Goal: Communication & Community: Answer question/provide support

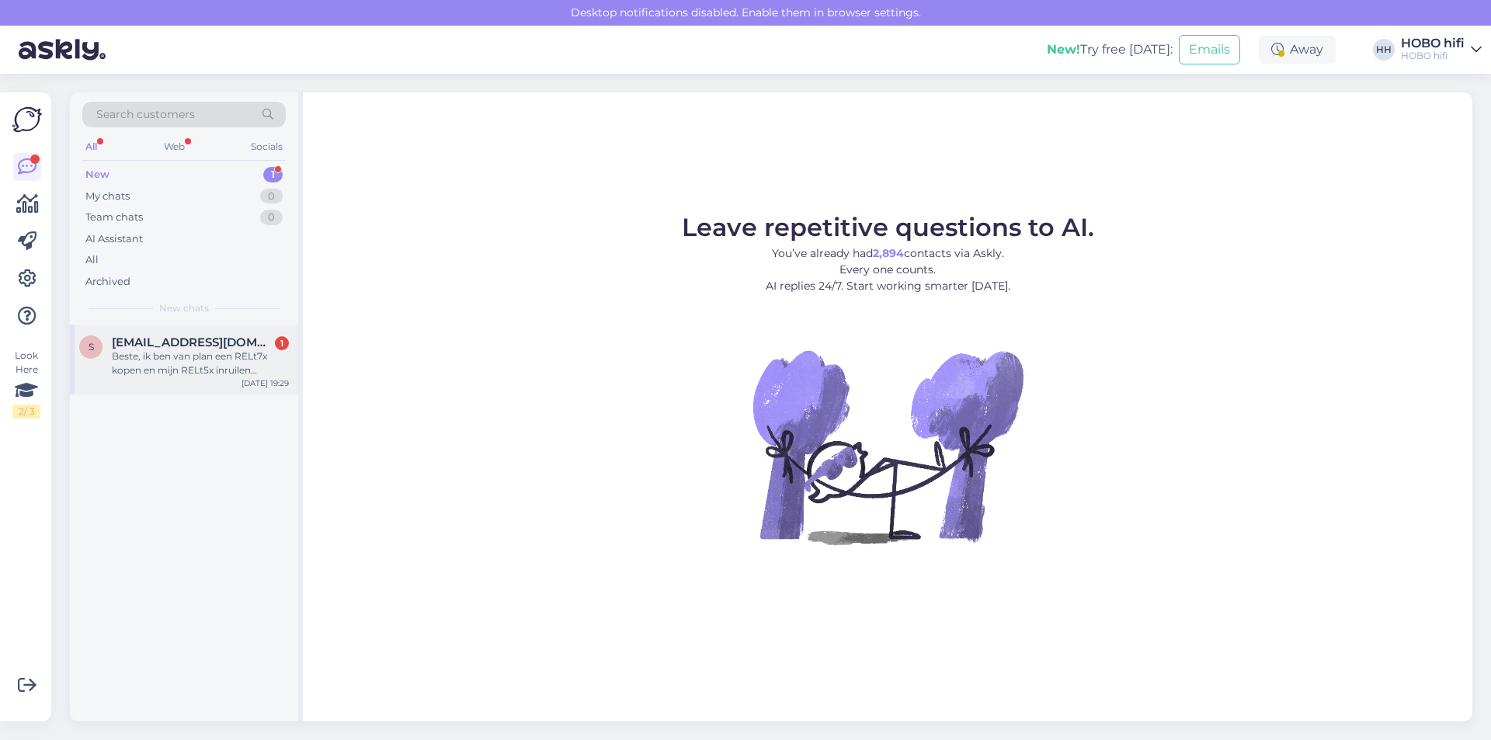
click at [215, 358] on div "Beste, ik ben van plan een RELt7x kopen en mijn RELt5x inruilen (gekocht bij [D…" at bounding box center [200, 363] width 177 height 28
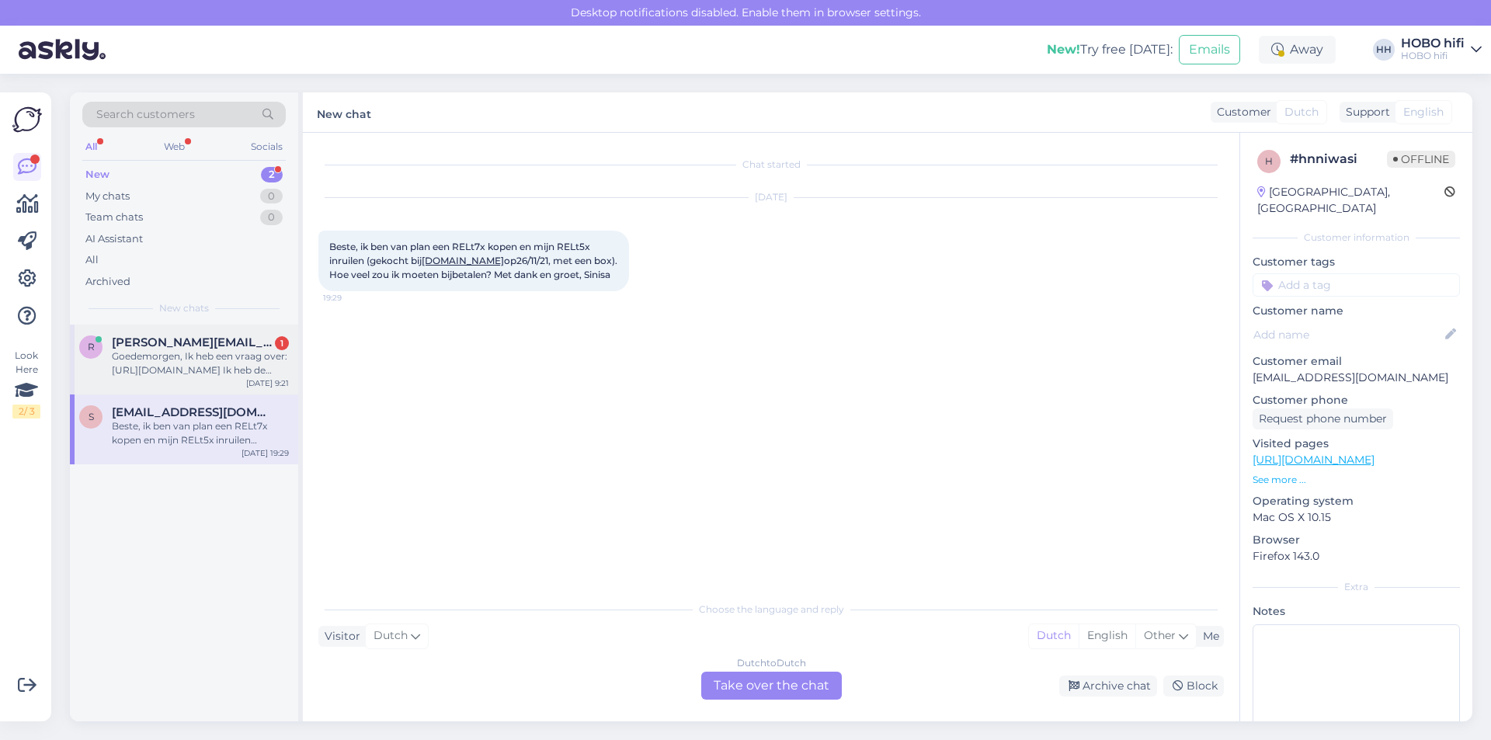
click at [171, 352] on div "Goedemorgen, Ik heb een vraag over: [URL][DOMAIN_NAME] Ik heb de Moon 240i vers…" at bounding box center [200, 363] width 177 height 28
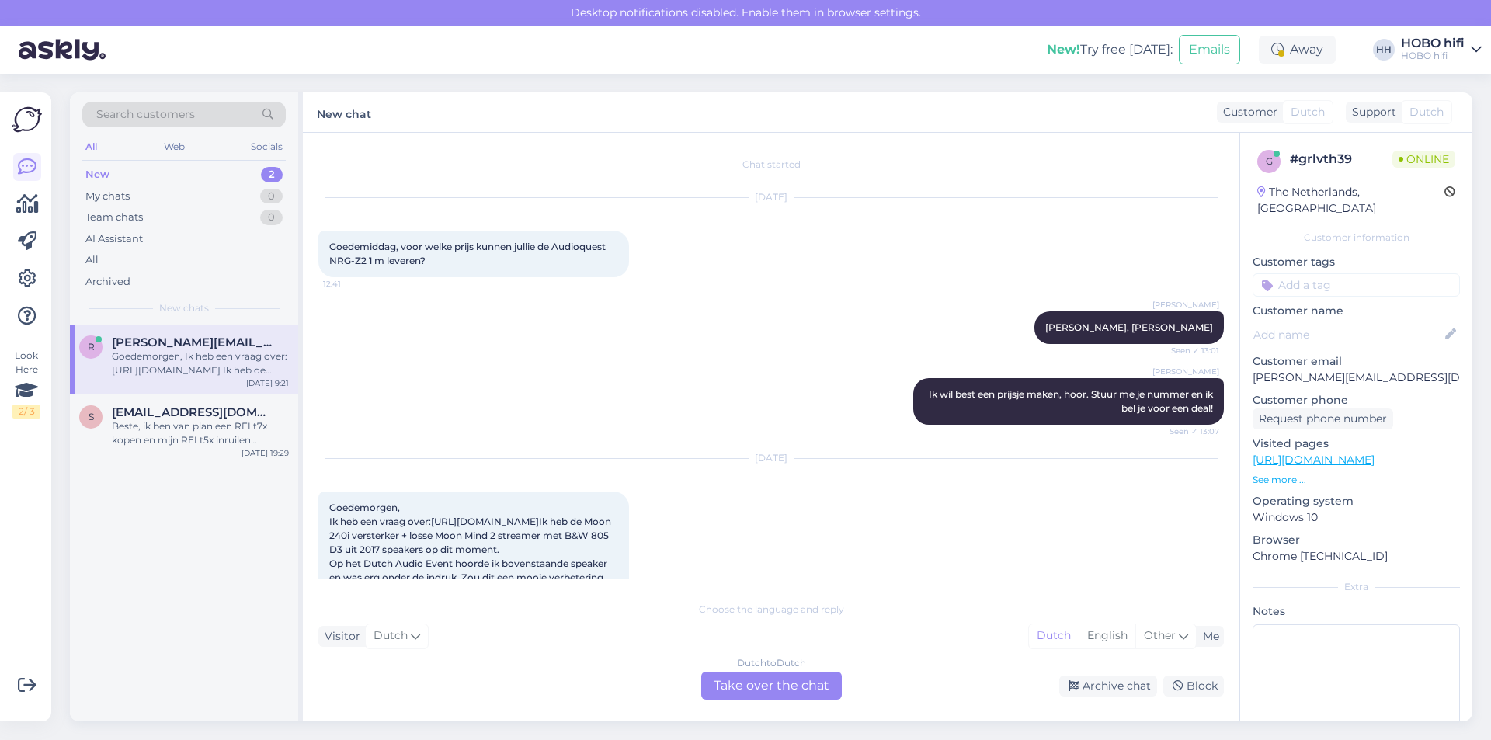
scroll to position [88, 0]
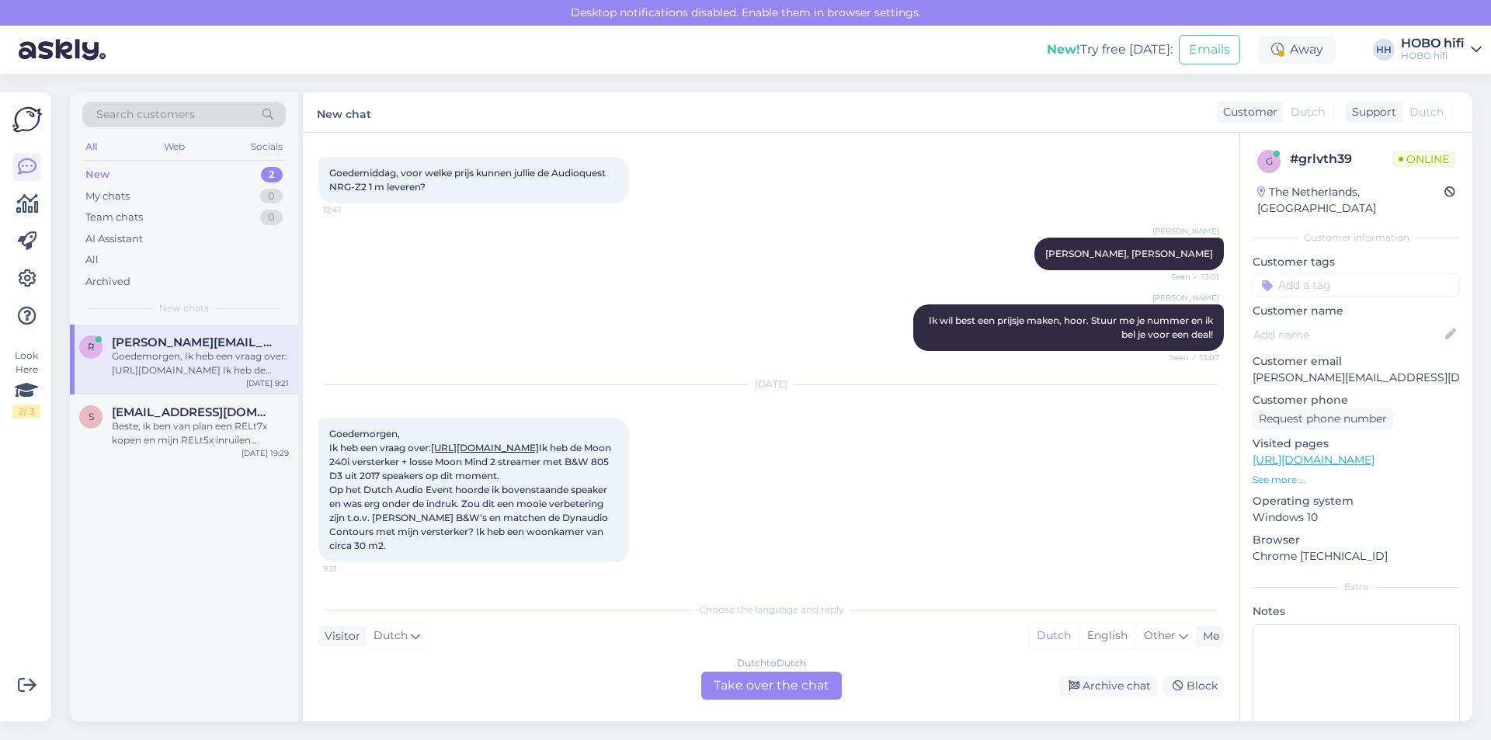
click at [745, 681] on div "Dutch to Dutch Take over the chat" at bounding box center [771, 686] width 141 height 28
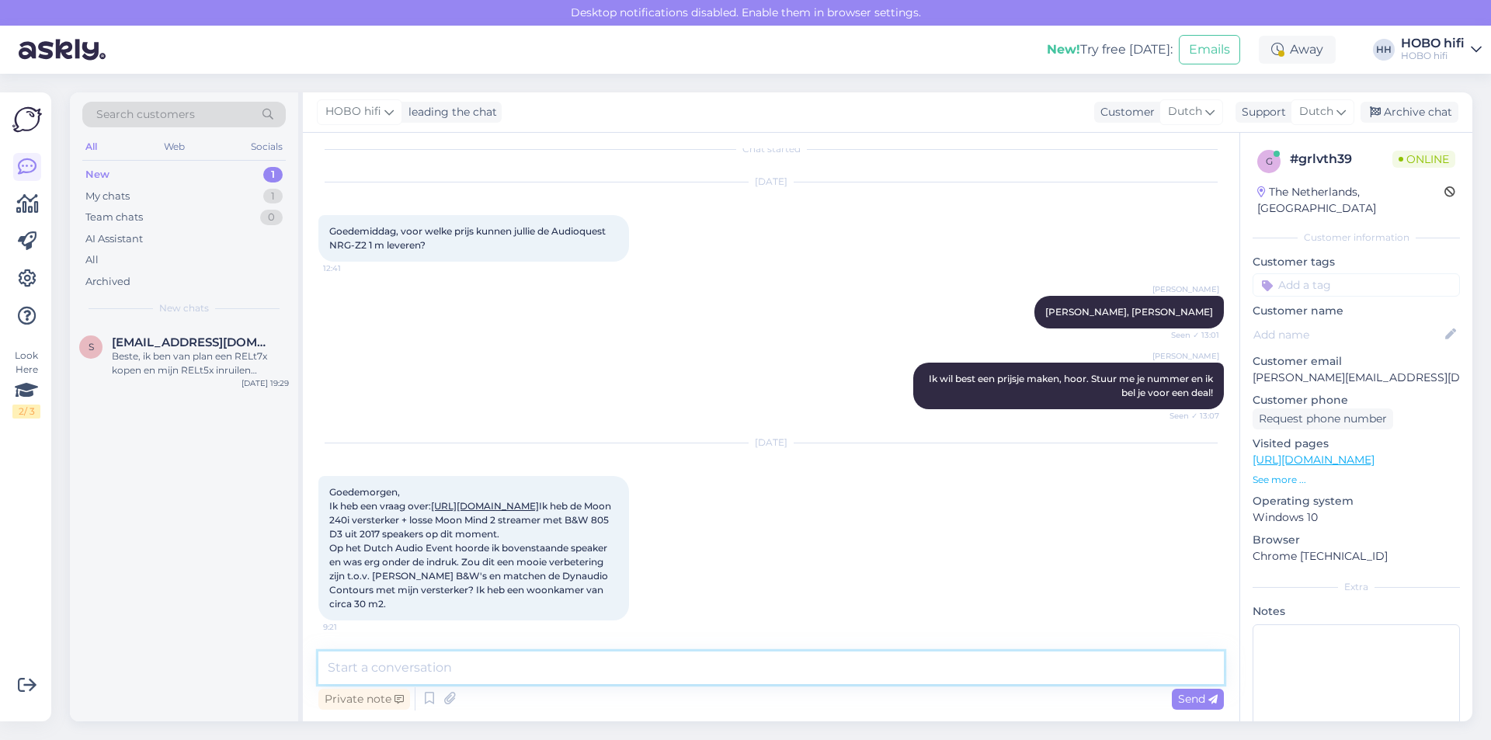
click at [516, 680] on textarea at bounding box center [770, 667] width 905 height 33
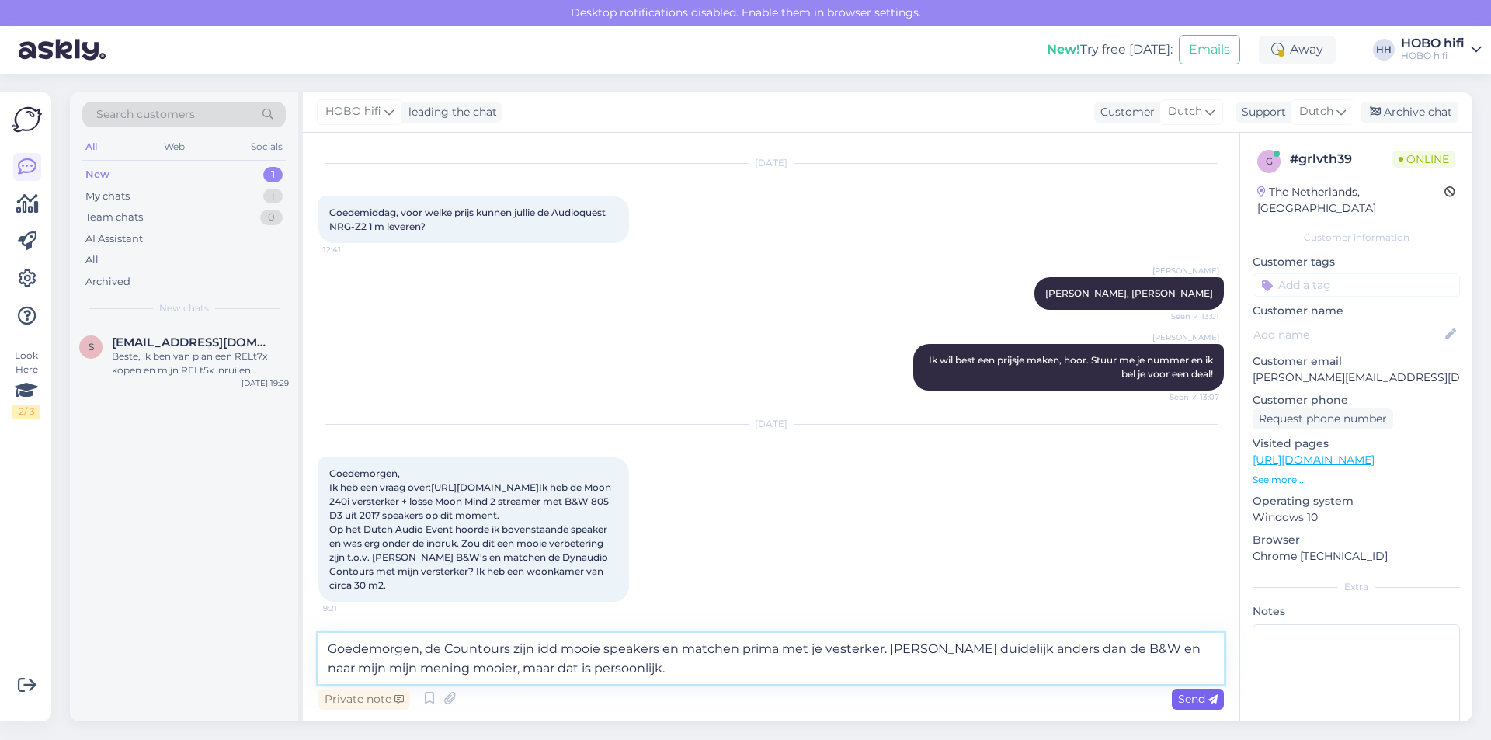
type textarea "Goedemorgen, de Countours zijn idd mooie speakers en matchen prima met je veste…"
click at [1210, 700] on icon at bounding box center [1212, 699] width 9 height 9
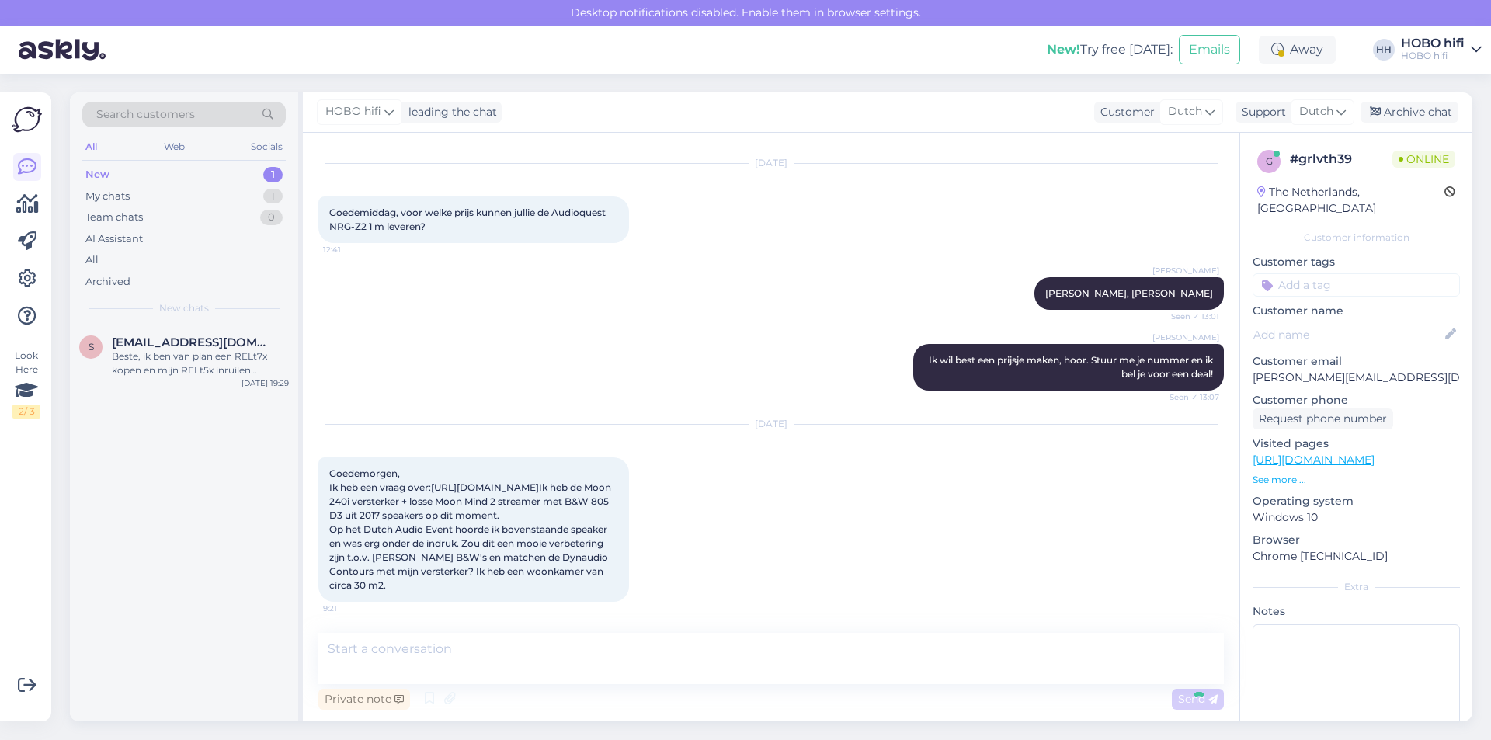
scroll to position [138, 0]
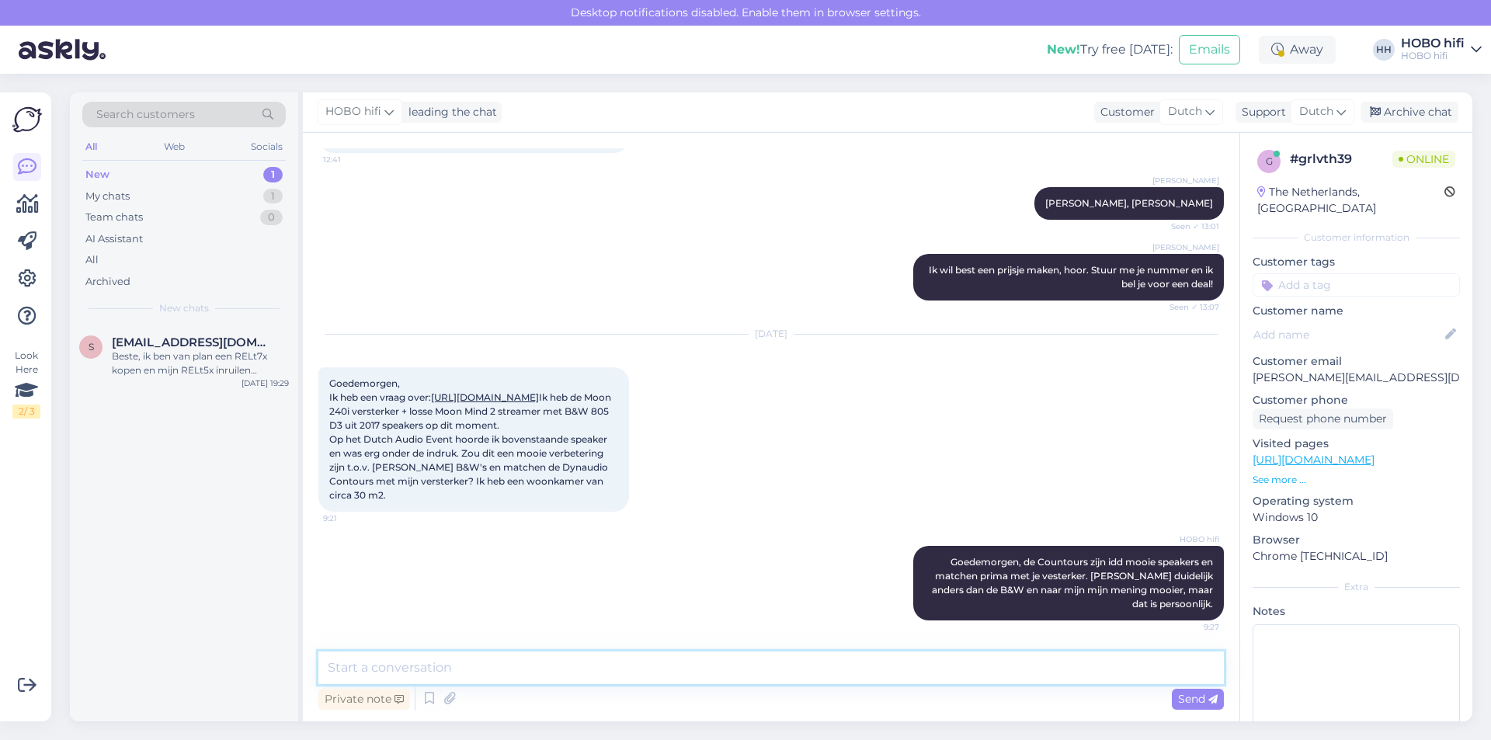
click at [495, 669] on textarea at bounding box center [770, 667] width 905 height 33
type textarea "Kan ik verder nog iets voor je betekenen?"
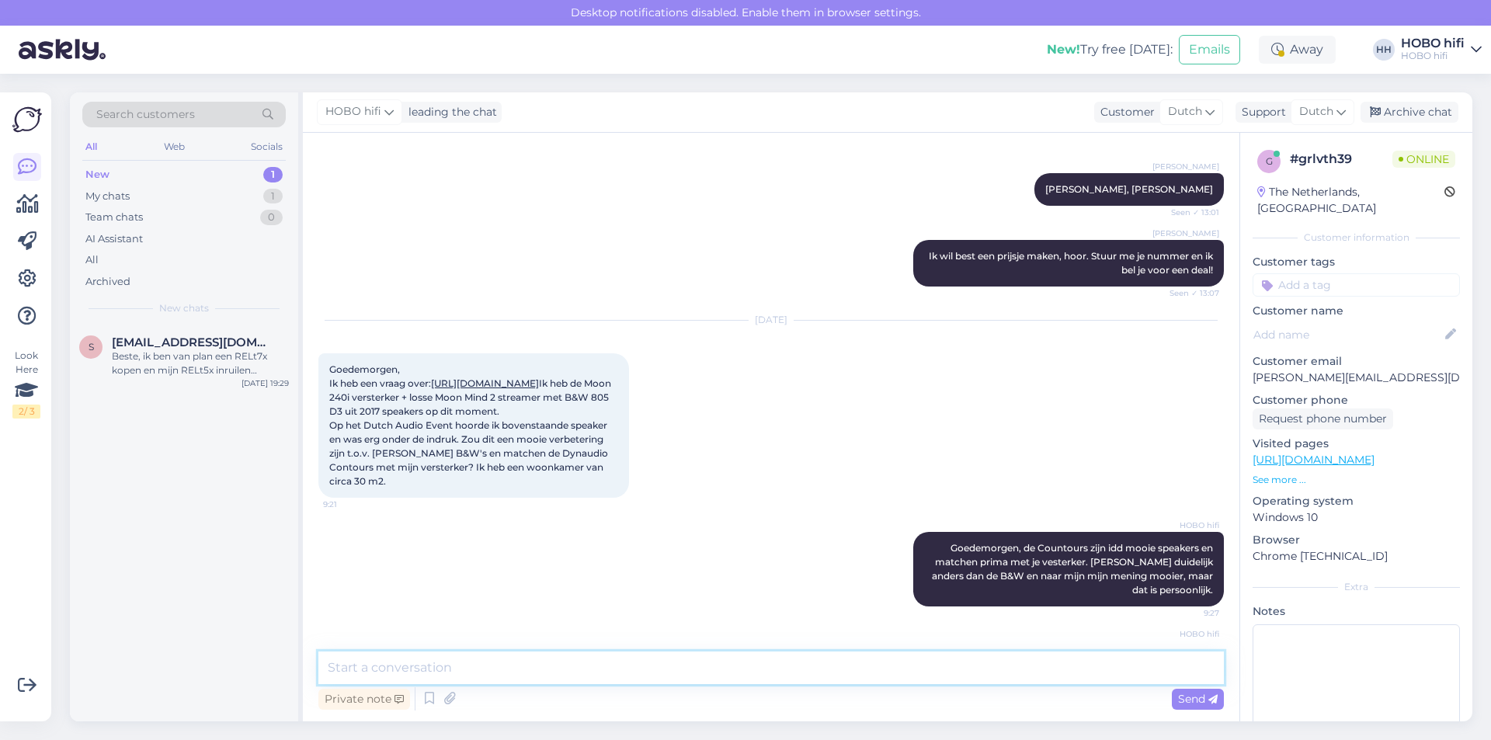
scroll to position [205, 0]
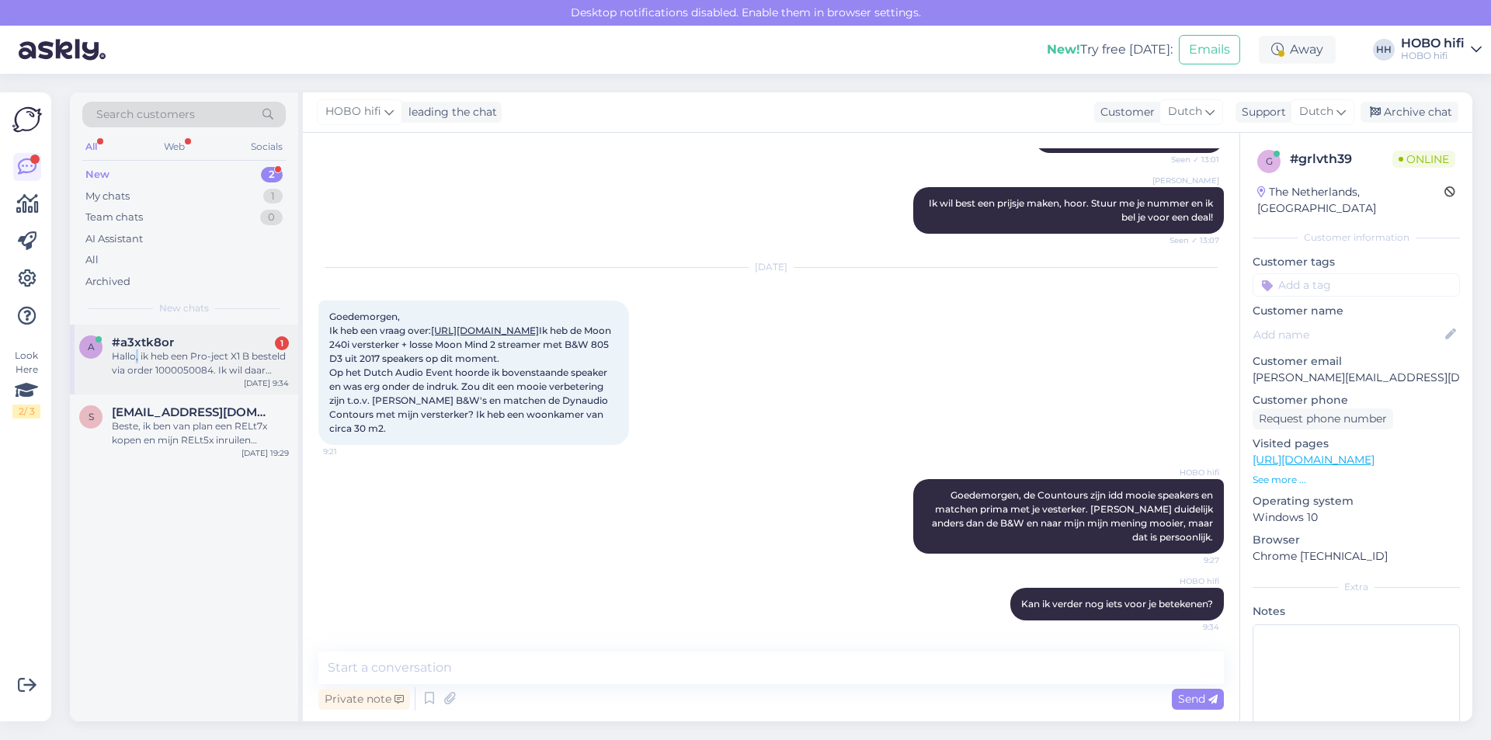
click at [137, 358] on div "Hallo, ik heb een Pro-ject X1 B besteld via order 1000050084. Ik wil daar graag…" at bounding box center [200, 363] width 177 height 28
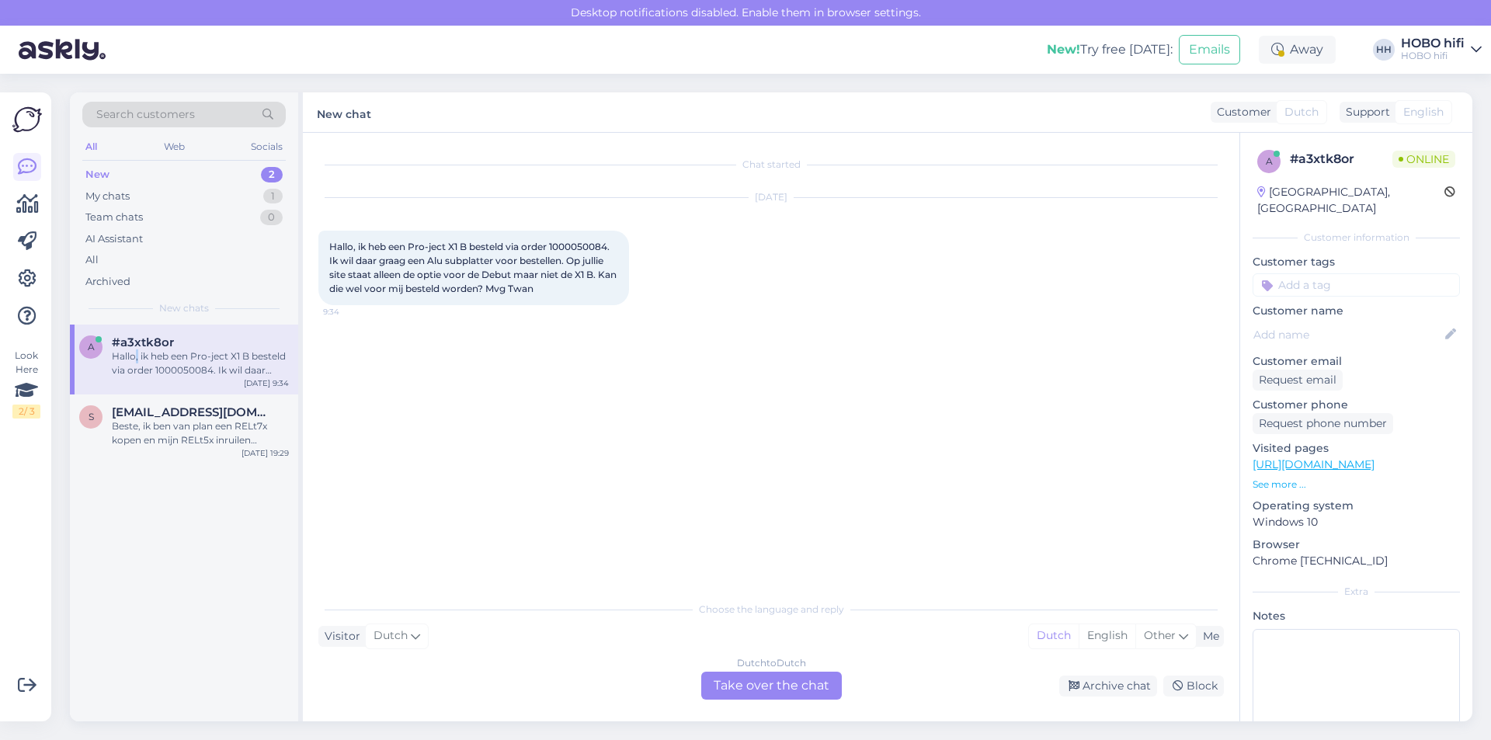
scroll to position [0, 0]
click at [796, 690] on div "Dutch to Dutch Take over the chat" at bounding box center [771, 686] width 141 height 28
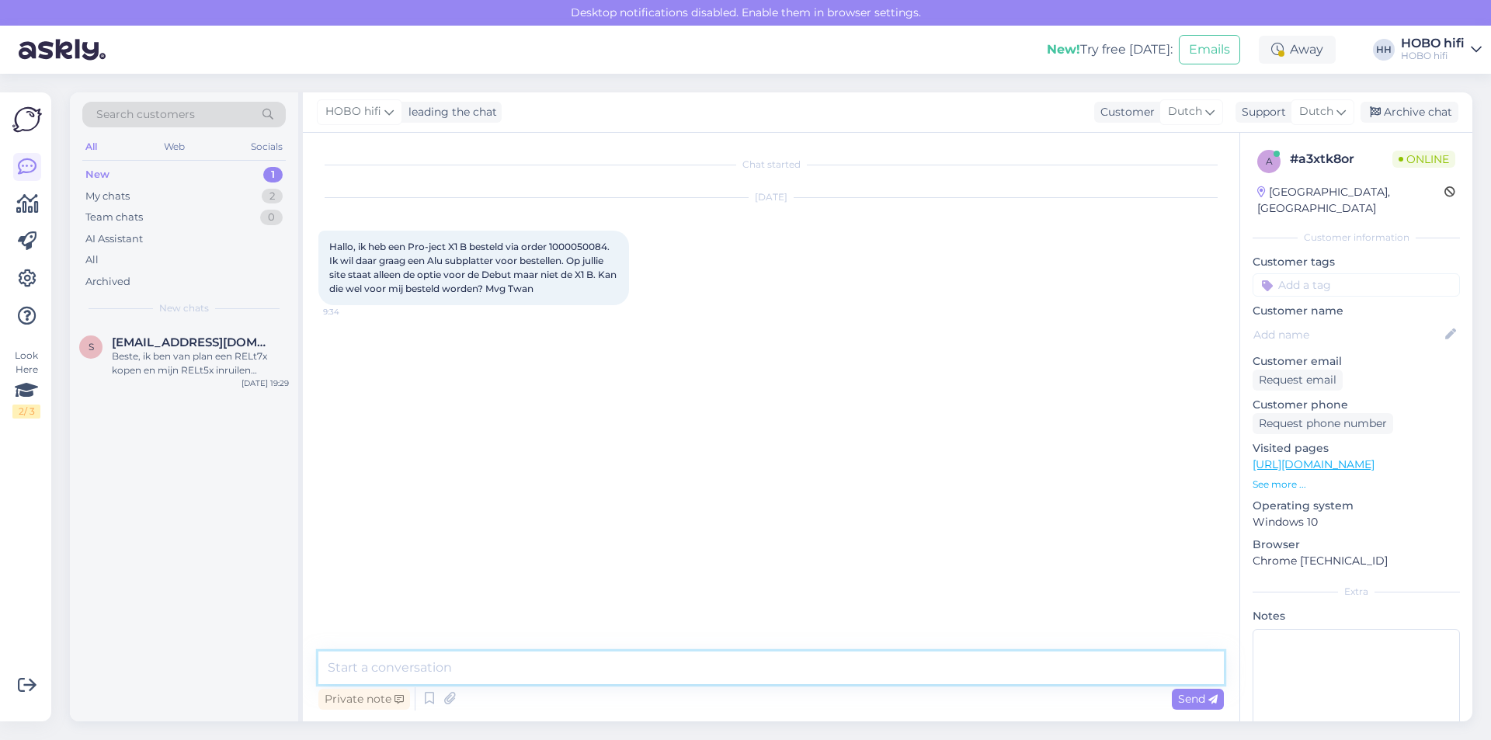
click at [507, 667] on textarea at bounding box center [770, 667] width 905 height 33
type textarea "Beste Twan, ik zou even moeten uitzoeken of deze platter ook op de X1B past. Ik…"
click at [1197, 701] on span "Send" at bounding box center [1198, 699] width 40 height 14
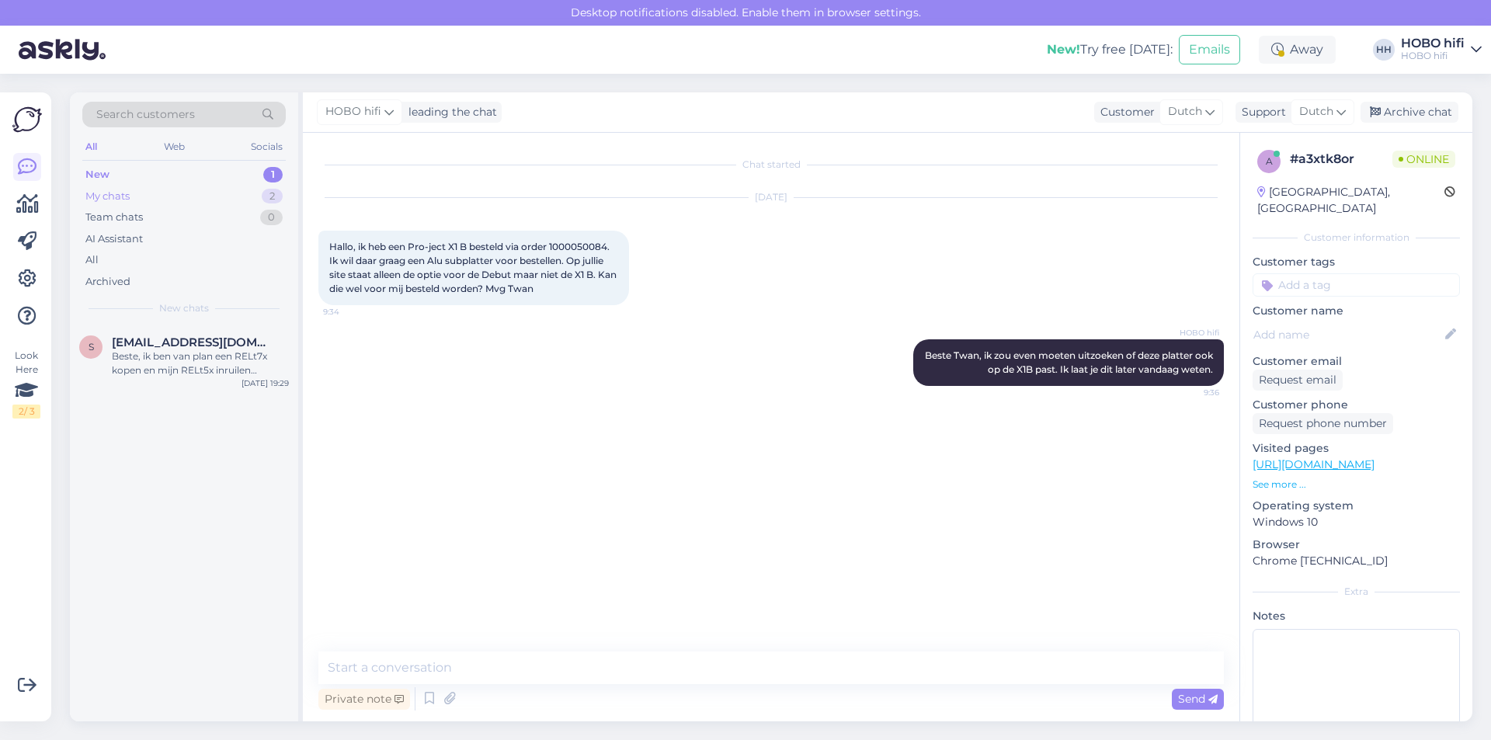
click at [110, 196] on div "My chats" at bounding box center [107, 197] width 44 height 16
click at [144, 179] on div "New 1" at bounding box center [183, 175] width 203 height 22
click at [266, 173] on div "1" at bounding box center [272, 175] width 19 height 16
click at [135, 196] on div "My chats 2" at bounding box center [183, 197] width 203 height 22
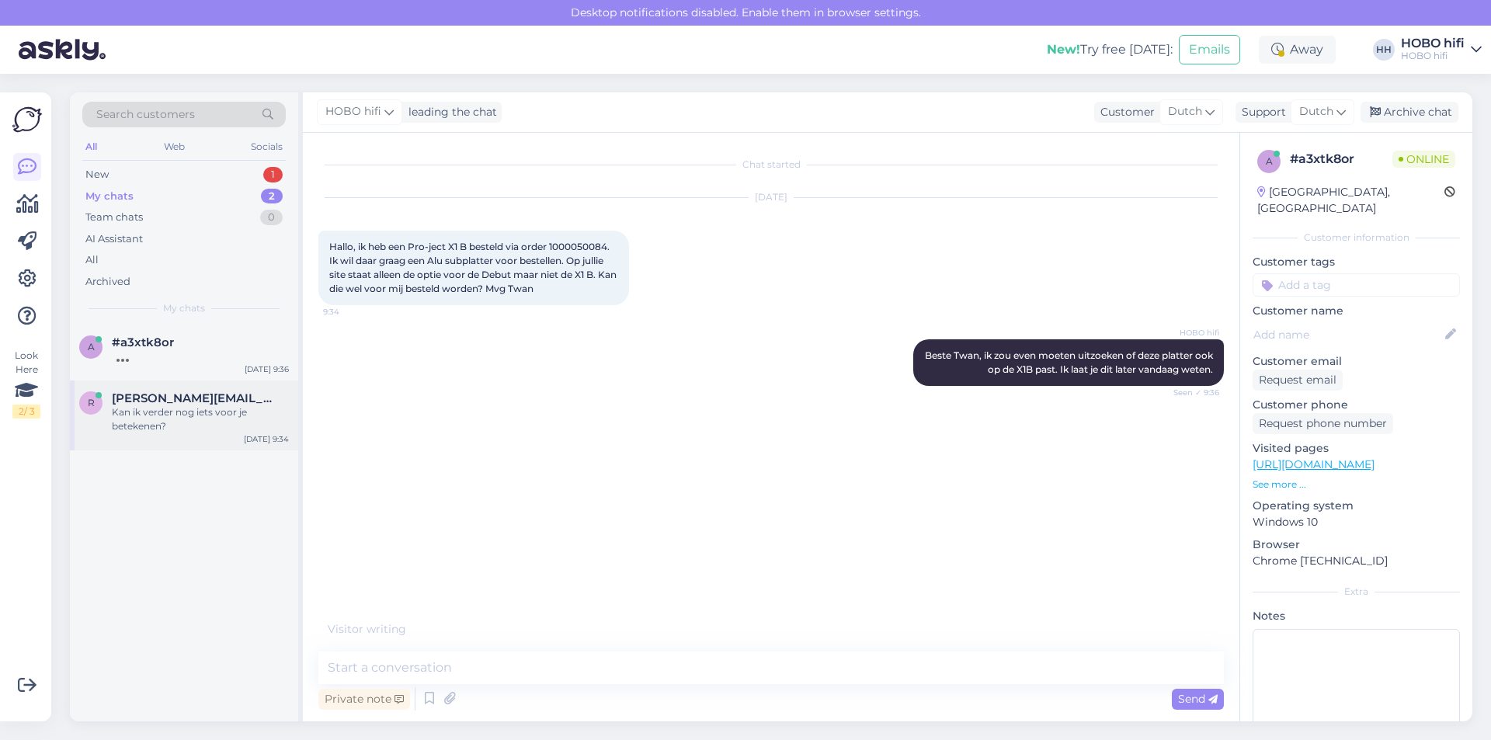
click at [162, 426] on div "Kan ik verder nog iets voor je betekenen?" at bounding box center [200, 419] width 177 height 28
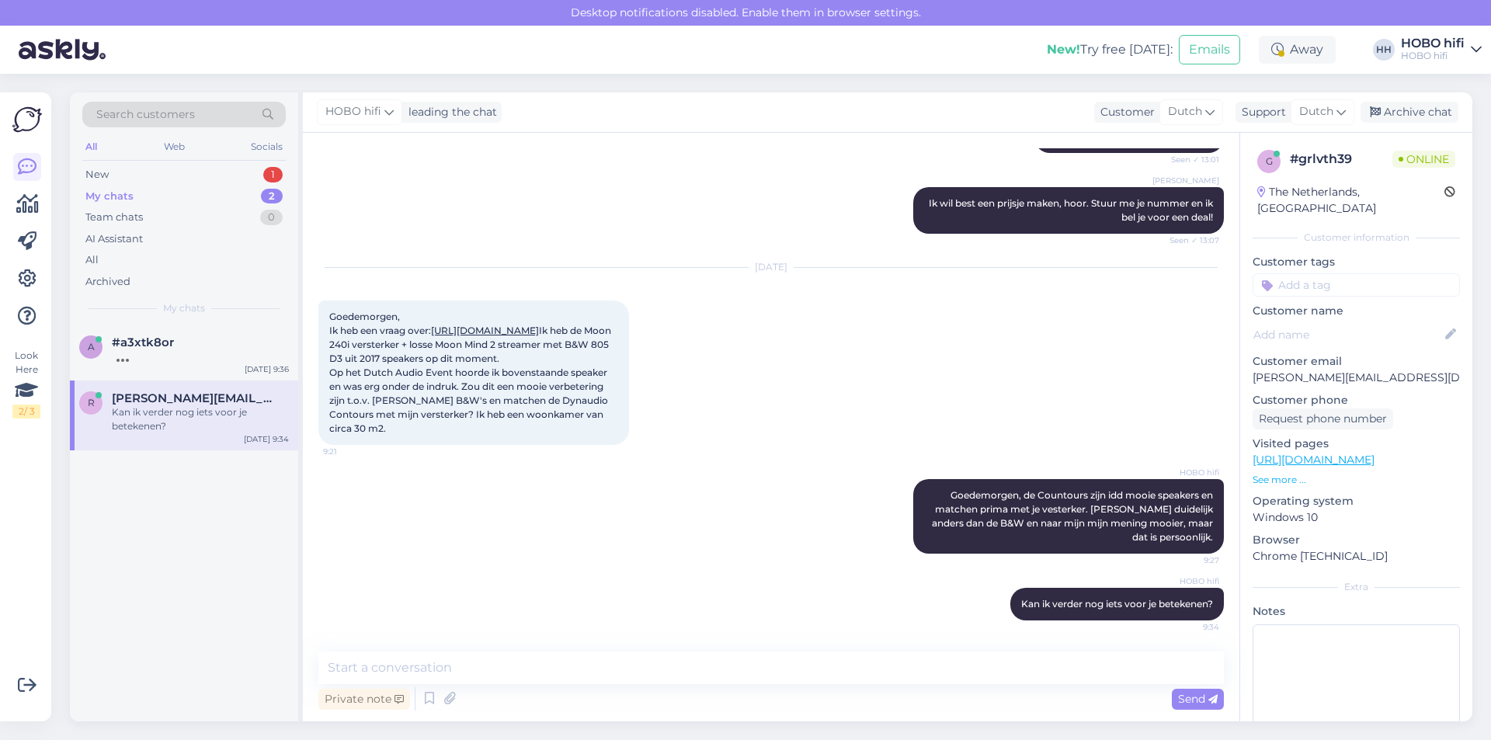
scroll to position [205, 0]
click at [129, 179] on div "New 1" at bounding box center [183, 175] width 203 height 22
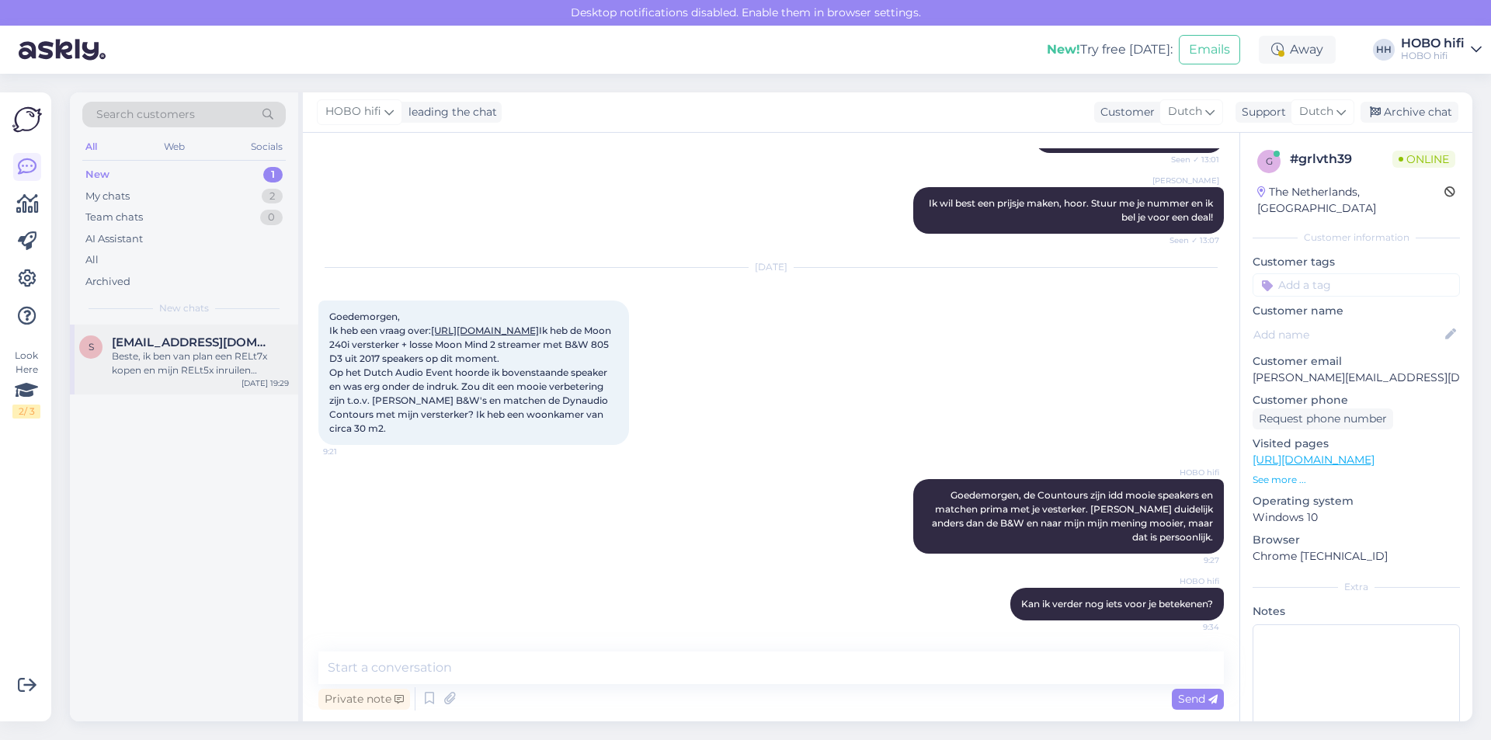
click at [148, 348] on span "[EMAIL_ADDRESS][DOMAIN_NAME]" at bounding box center [192, 342] width 161 height 14
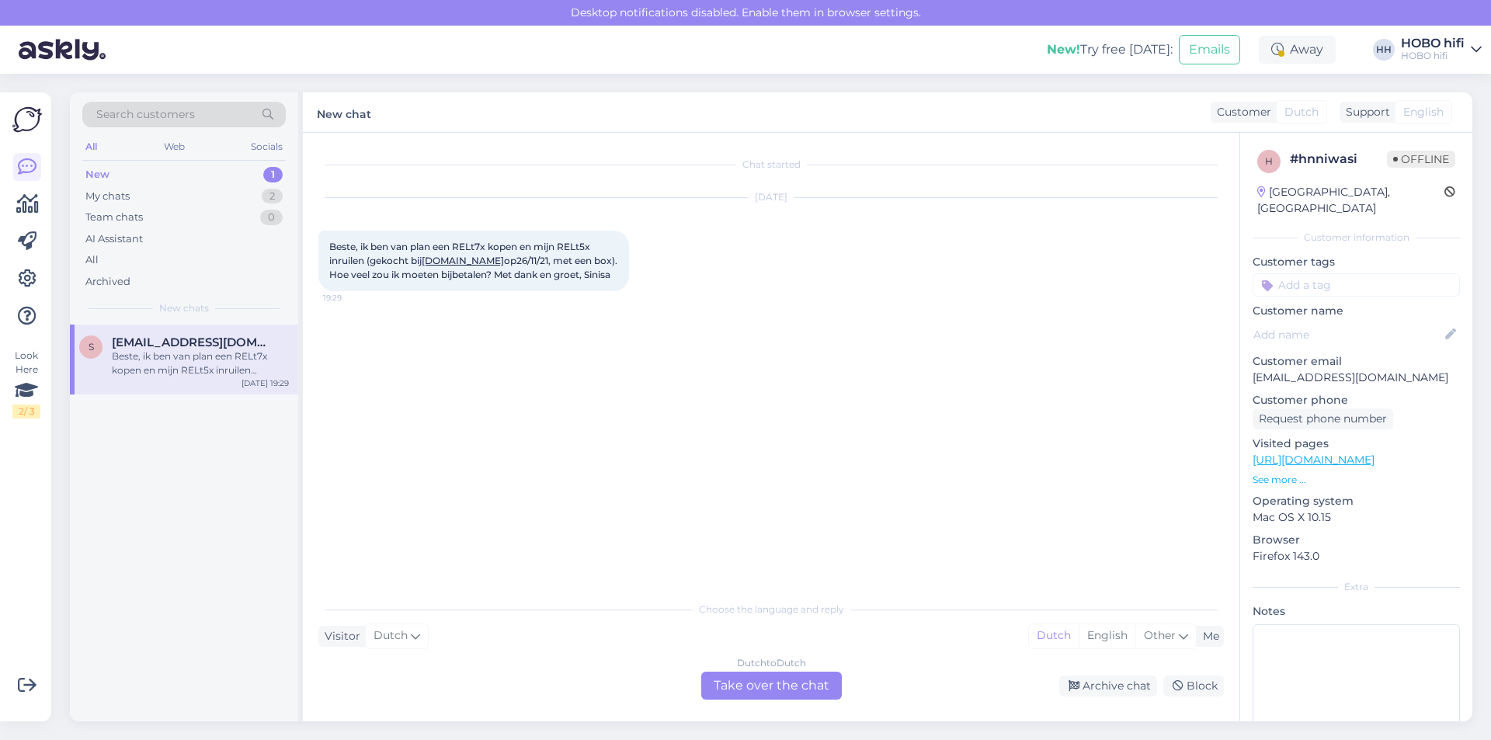
scroll to position [0, 0]
click at [148, 348] on span "[EMAIL_ADDRESS][DOMAIN_NAME]" at bounding box center [192, 342] width 161 height 14
click at [110, 189] on div "My chats" at bounding box center [107, 197] width 44 height 16
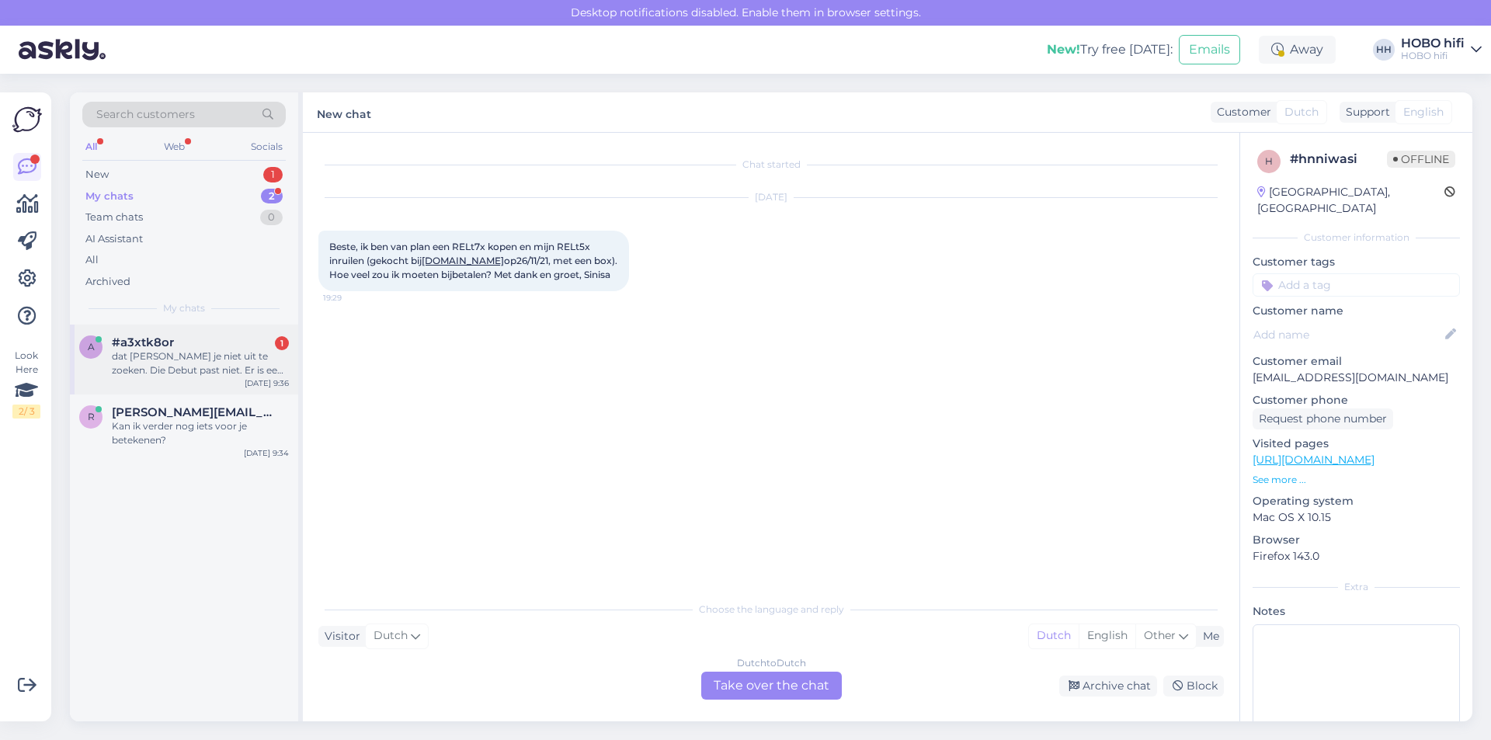
click at [158, 372] on div "dat [PERSON_NAME] je niet uit te zoeken. Die Debut past niet. Er is een aparte …" at bounding box center [200, 363] width 177 height 28
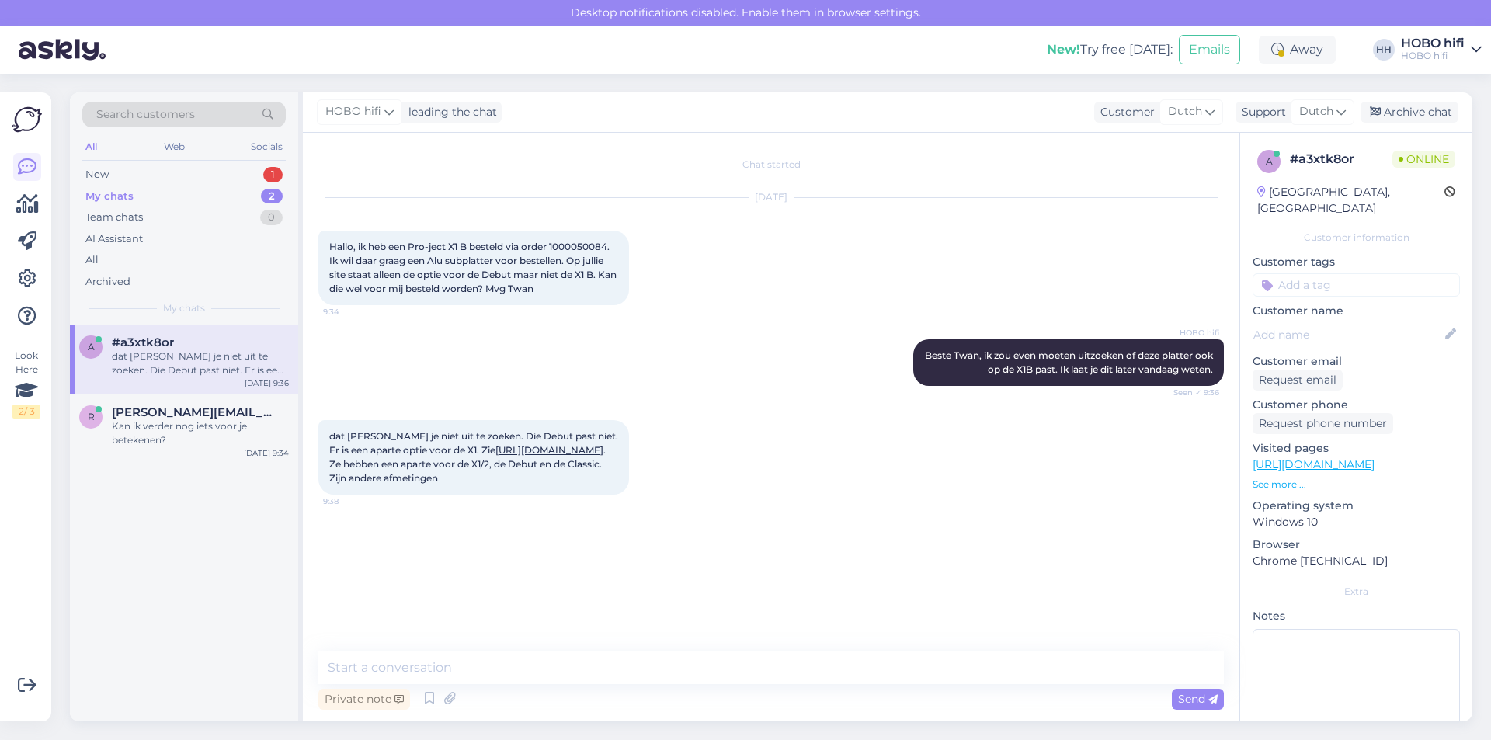
click at [495, 456] on link "[URL][DOMAIN_NAME]" at bounding box center [549, 450] width 108 height 12
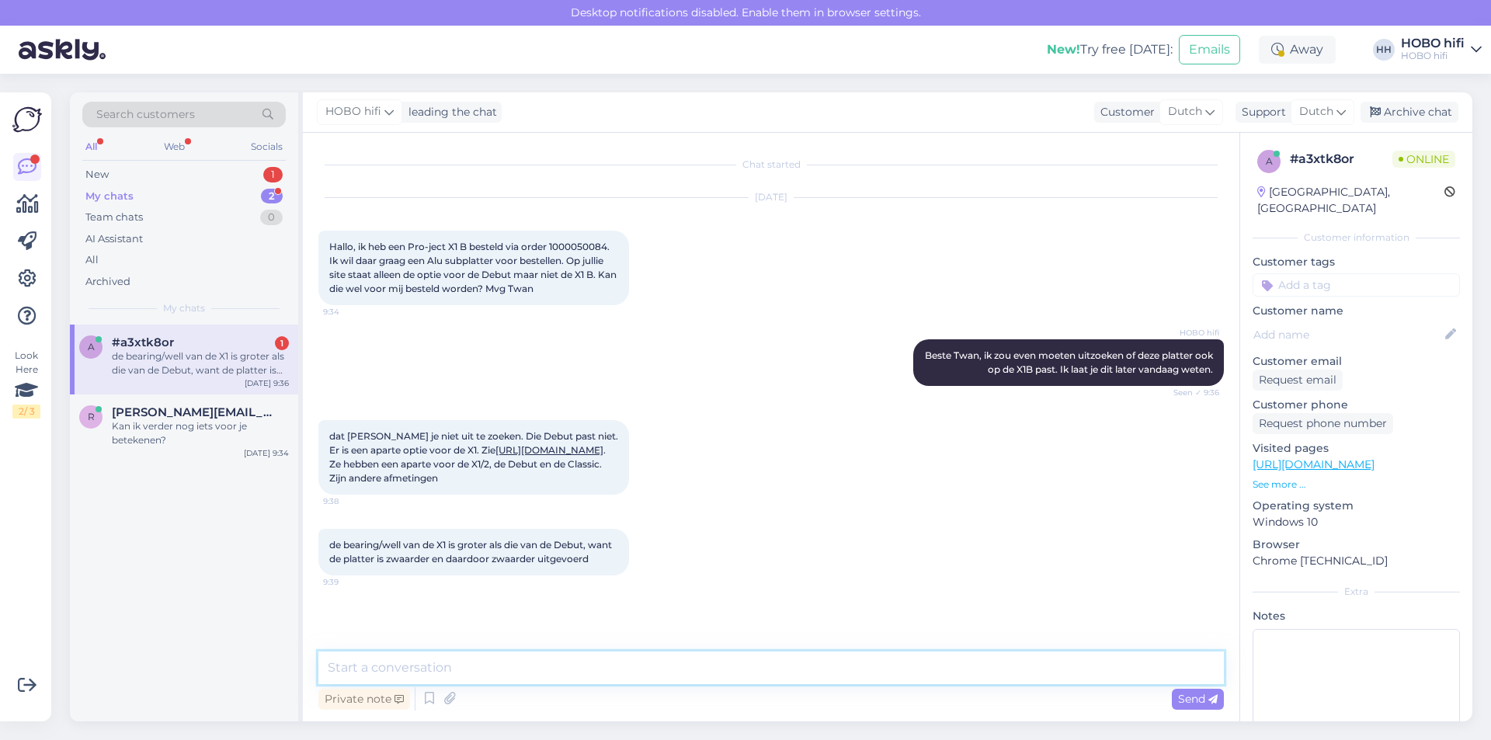
click at [508, 669] on textarea at bounding box center [770, 667] width 905 height 33
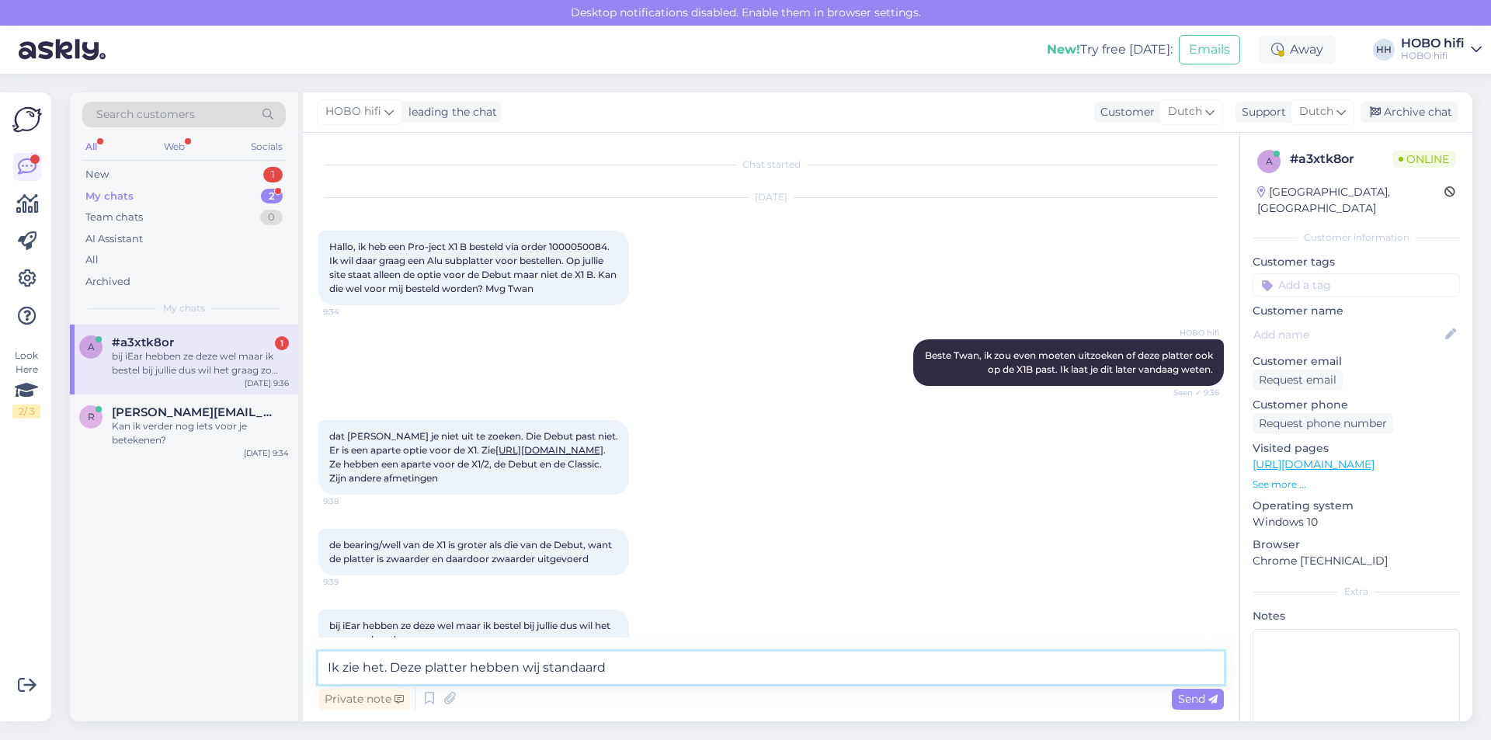
scroll to position [50, 0]
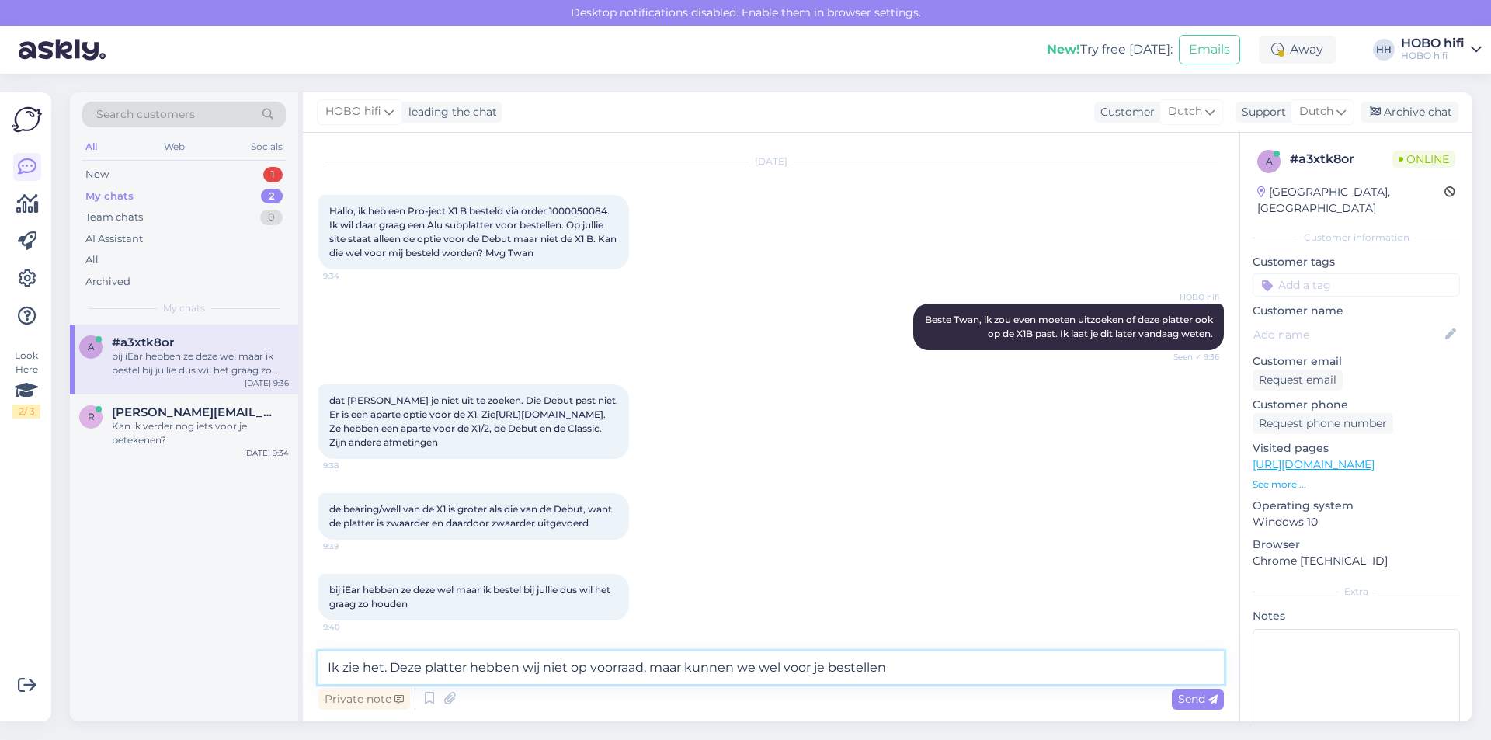
type textarea "Ik zie het. Deze platter hebben wij niet op voorraad, maar kunnen we wel voor j…"
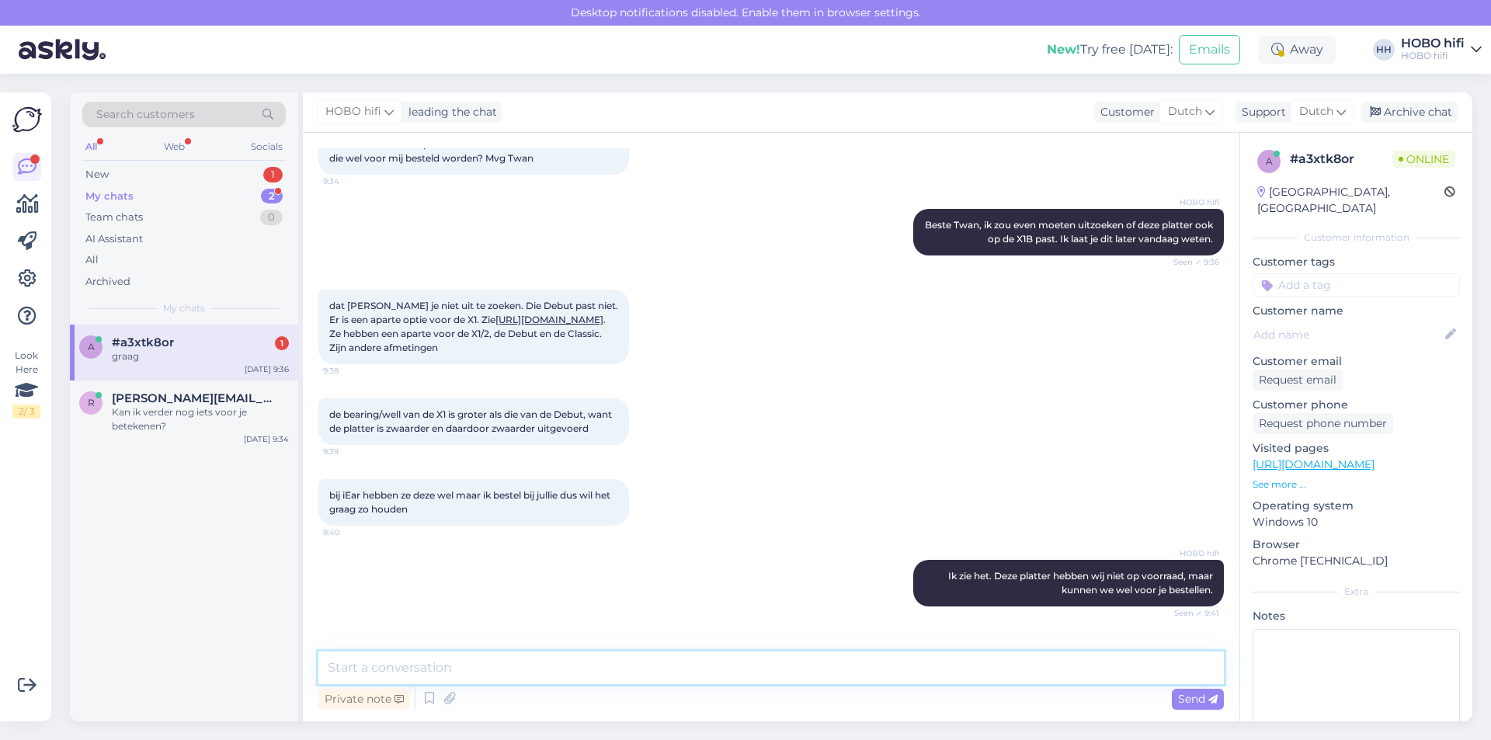
scroll to position [197, 0]
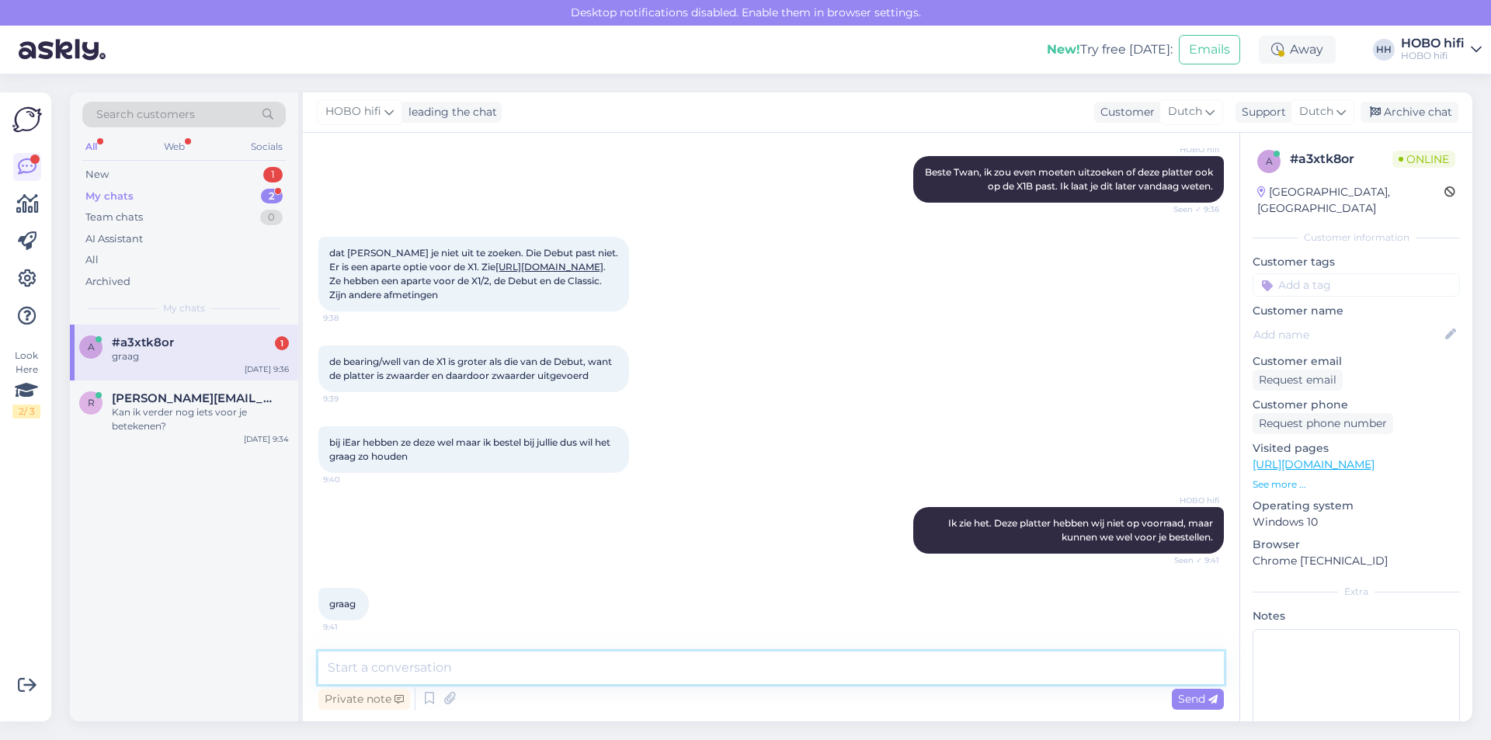
click at [502, 658] on textarea at bounding box center [770, 667] width 905 height 33
type textarea "Ga ik doen, Ik zal je in de loop van de dag hiervoor een orderbevestiging maile…"
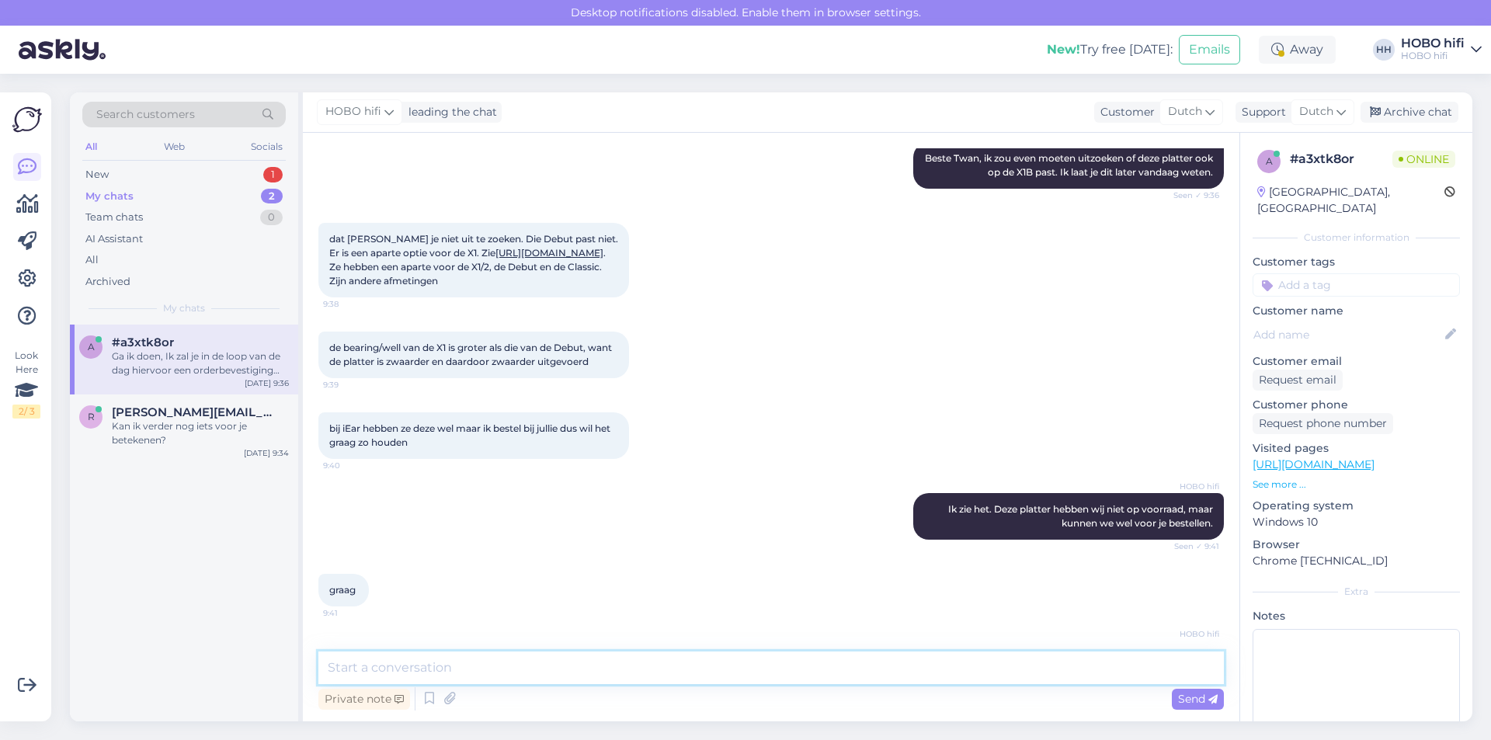
scroll to position [278, 0]
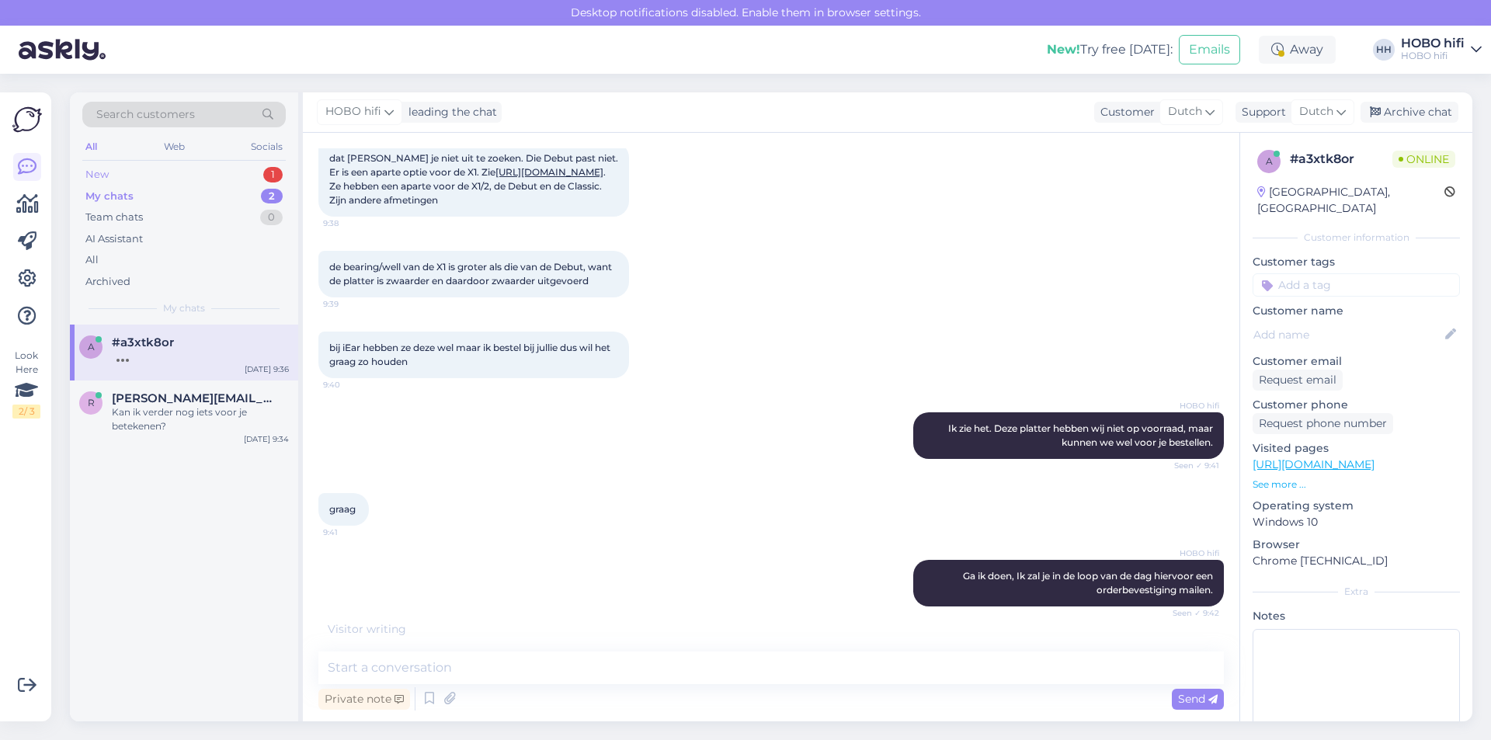
click at [102, 174] on div "New" at bounding box center [96, 175] width 23 height 16
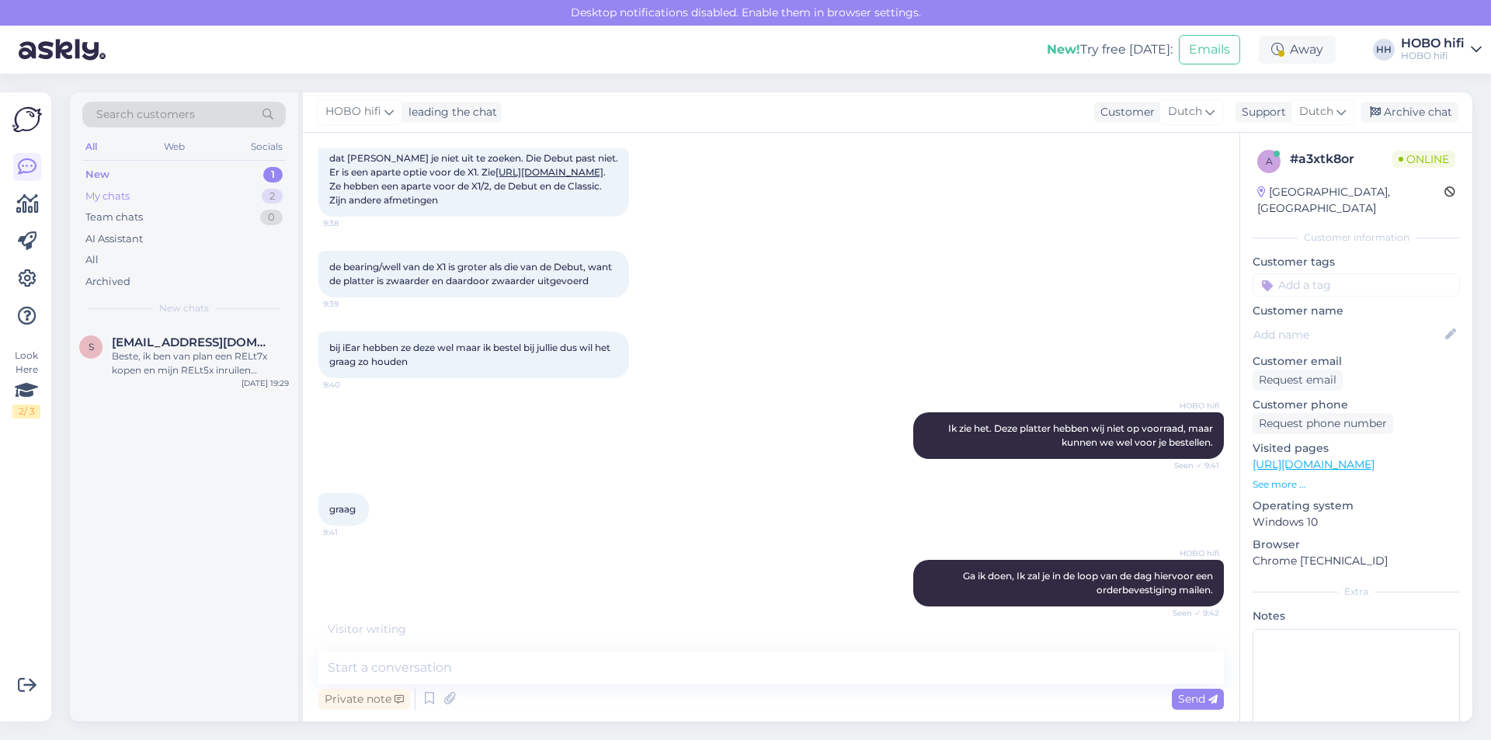
click at [103, 198] on div "My chats" at bounding box center [107, 197] width 44 height 16
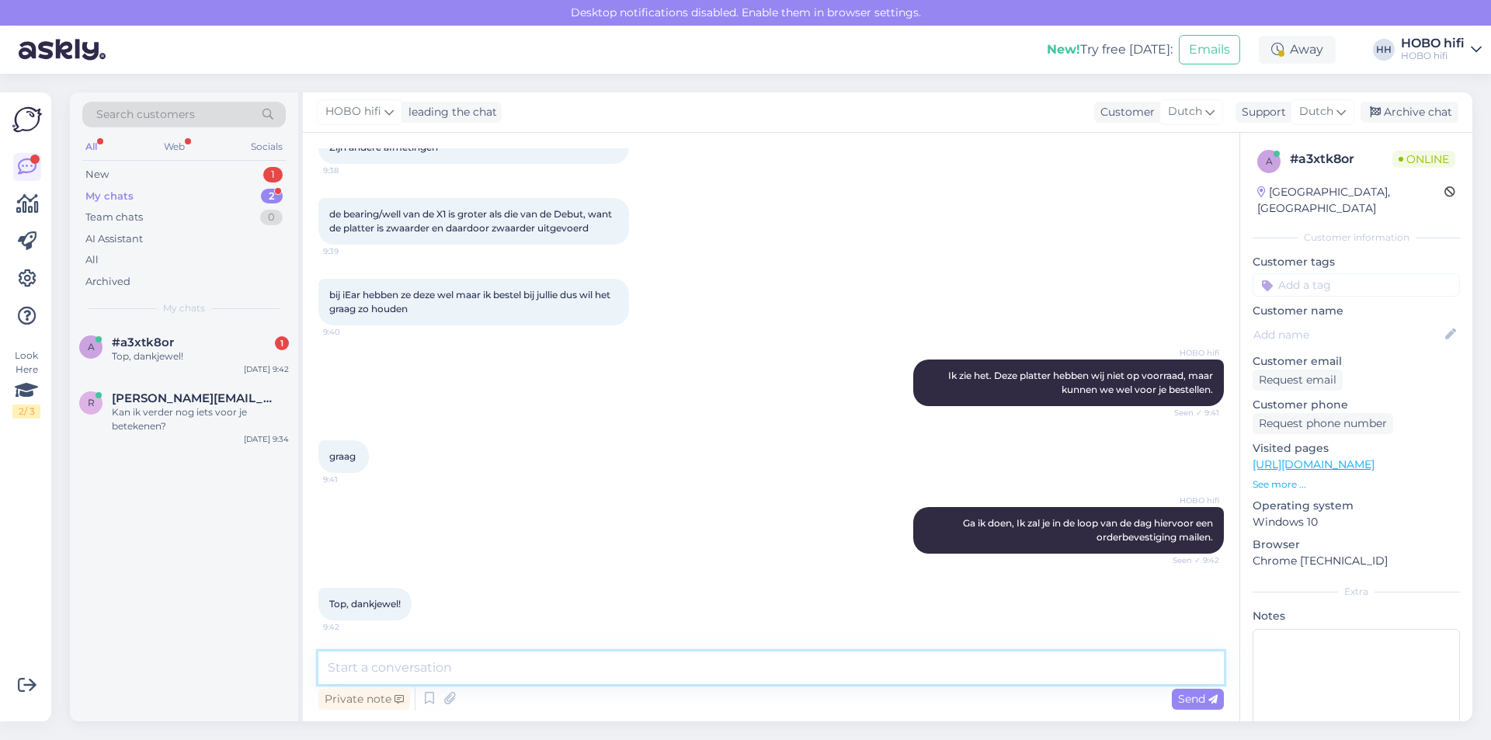
click at [484, 672] on textarea at bounding box center [770, 667] width 905 height 33
type textarea "Graag gedaan en een fijne dag!"
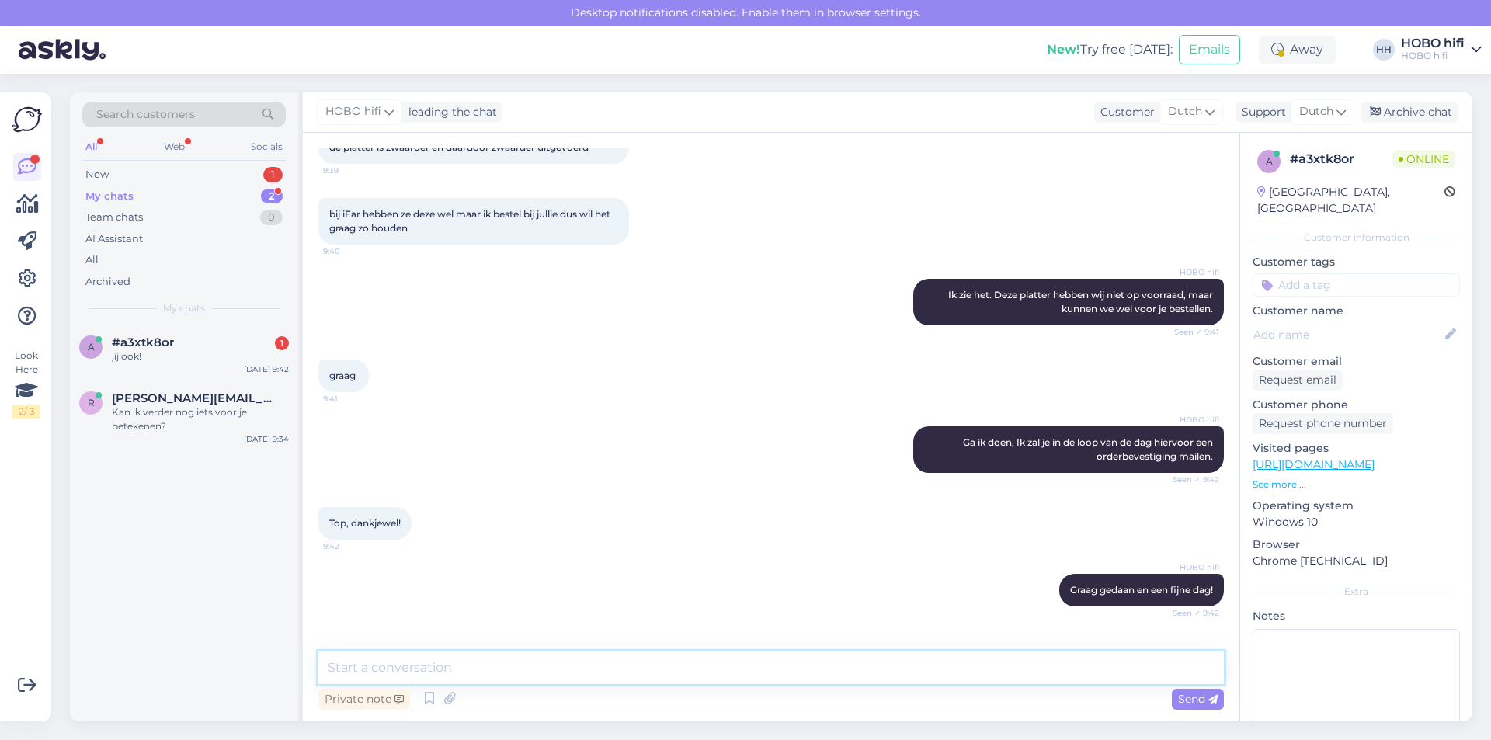
scroll to position [478, 0]
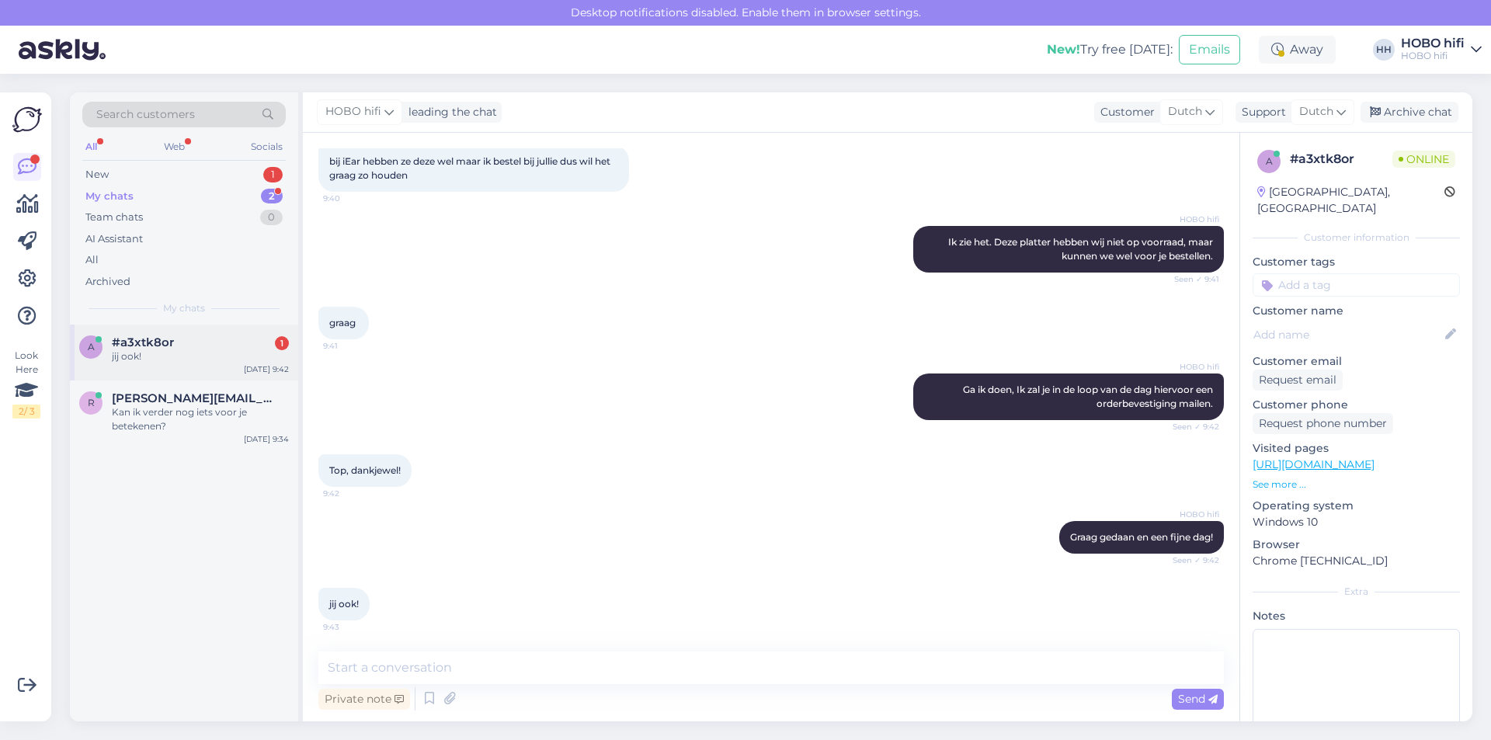
click at [174, 354] on div "jij ook!" at bounding box center [200, 356] width 177 height 14
click at [90, 171] on div "New" at bounding box center [96, 175] width 23 height 16
click at [120, 198] on div "My chats" at bounding box center [107, 197] width 44 height 16
click at [150, 362] on div "Als ik de B&W's uit 2017 met alleen lichte gebruikerssporen op de stands wil in…" at bounding box center [200, 363] width 177 height 28
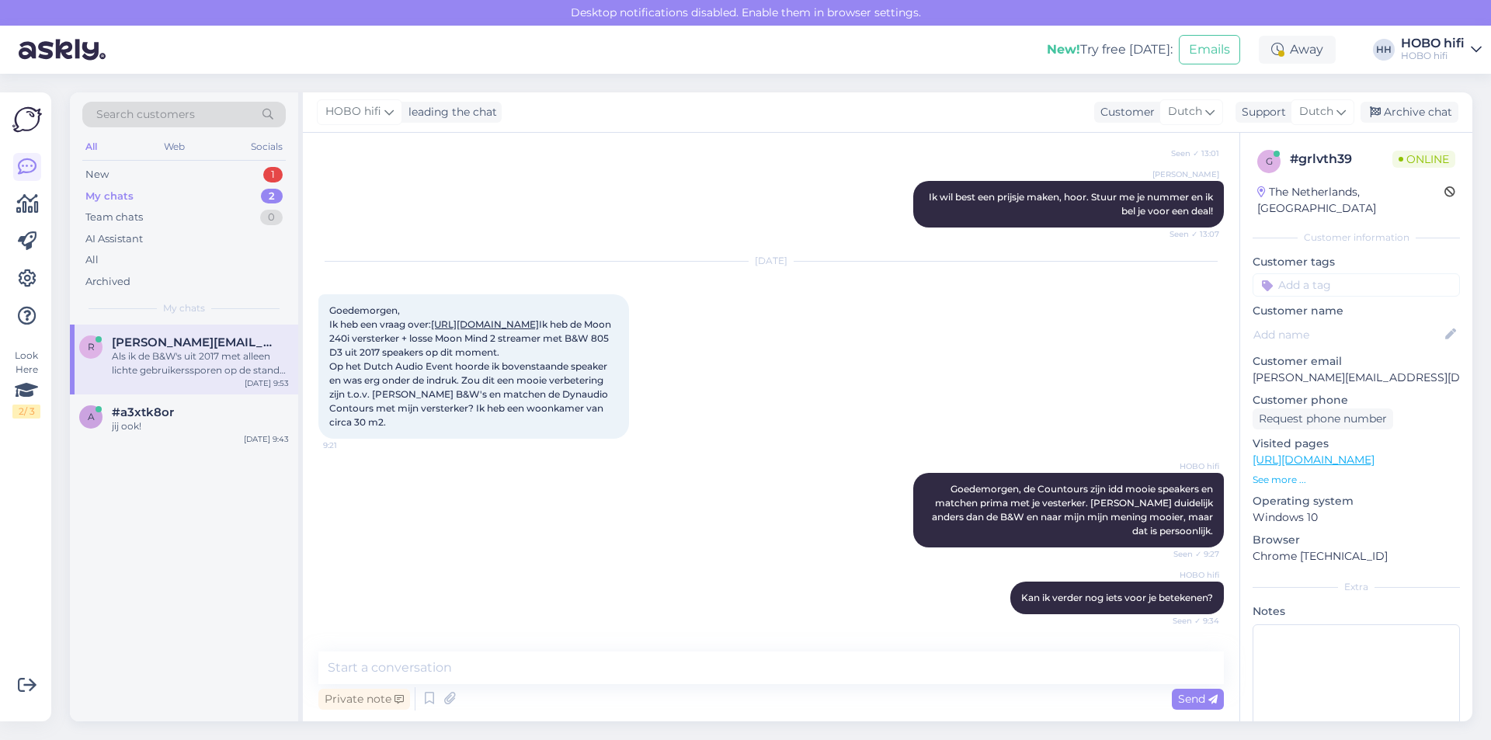
scroll to position [352, 0]
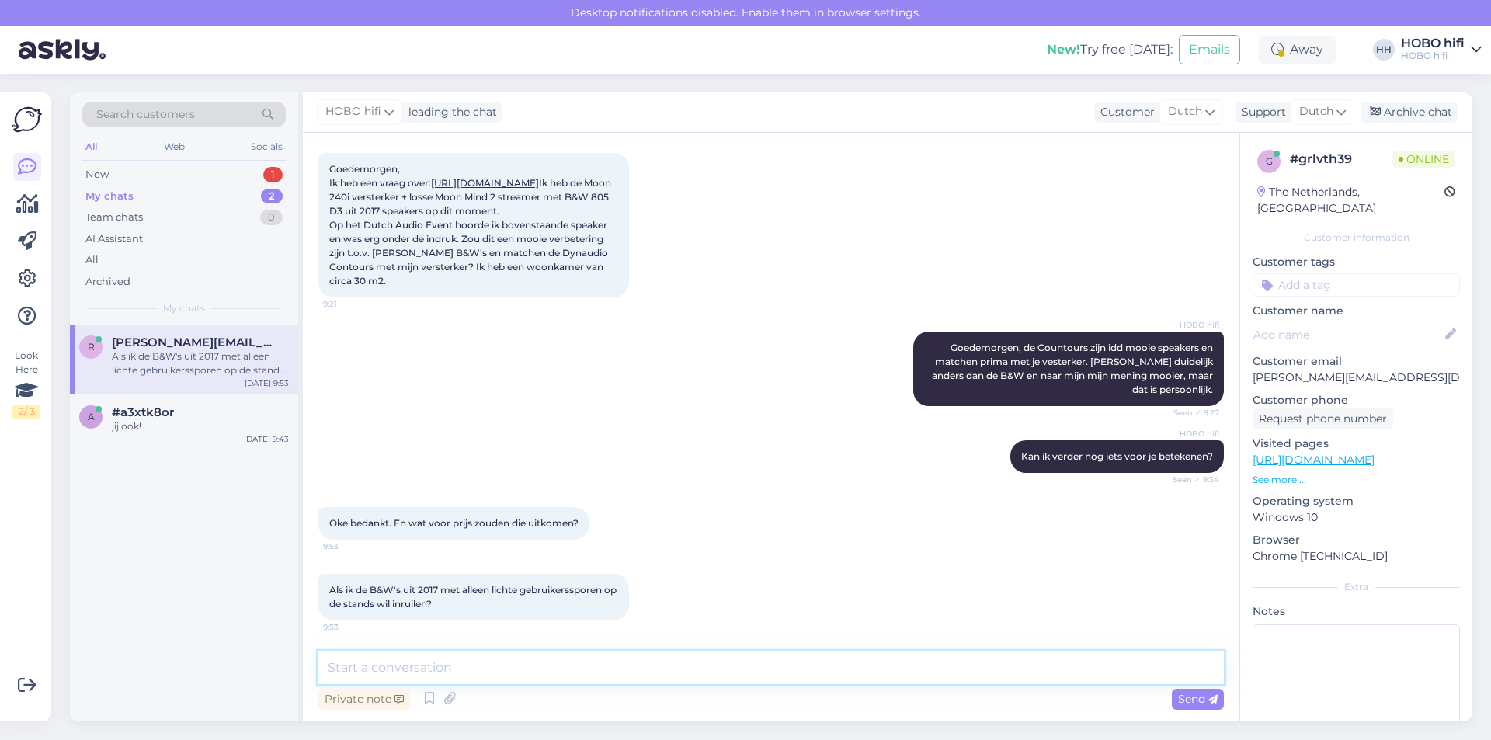
click at [469, 669] on textarea at bounding box center [770, 667] width 905 height 33
type textarea "Zou ik je even mogen bellen?"
click at [1194, 696] on span "Send" at bounding box center [1198, 699] width 40 height 14
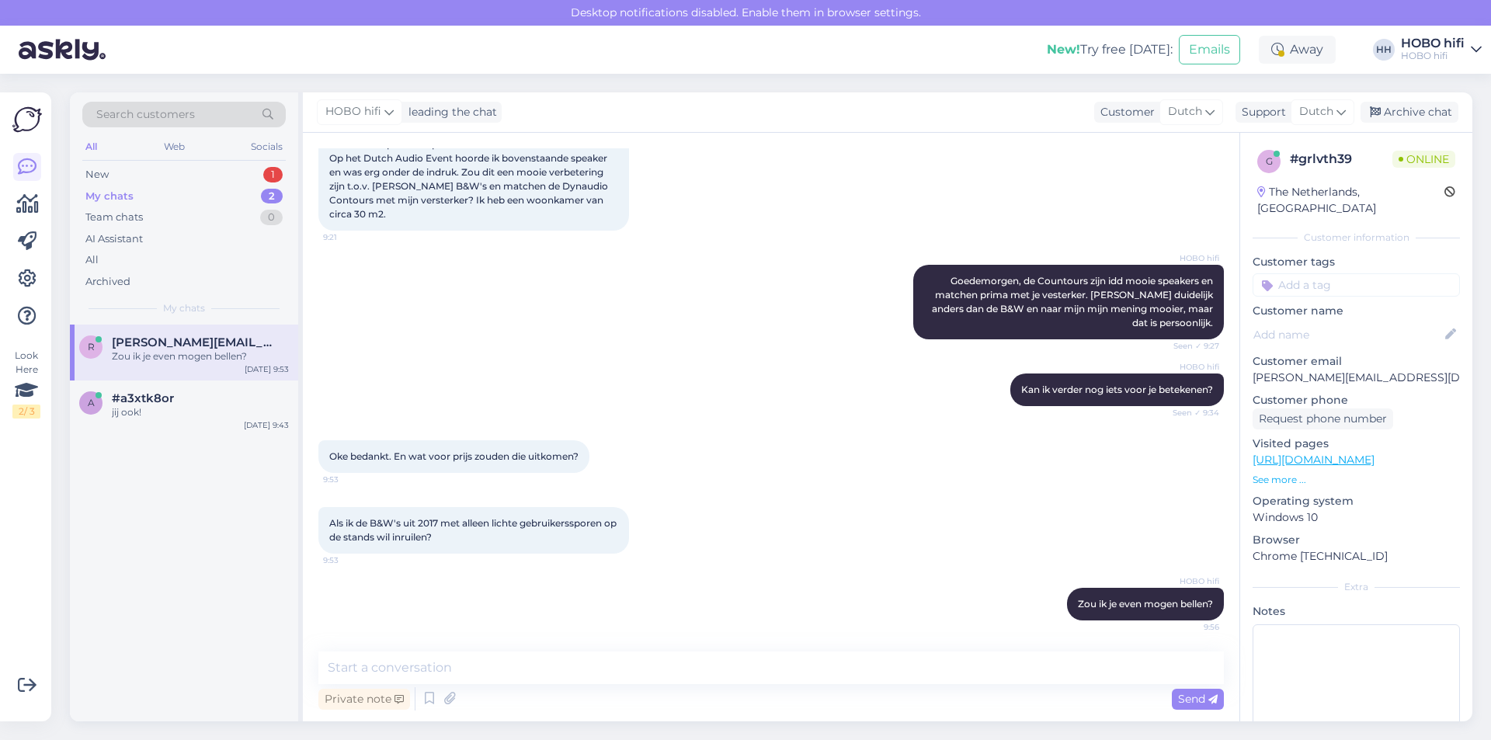
scroll to position [186, 0]
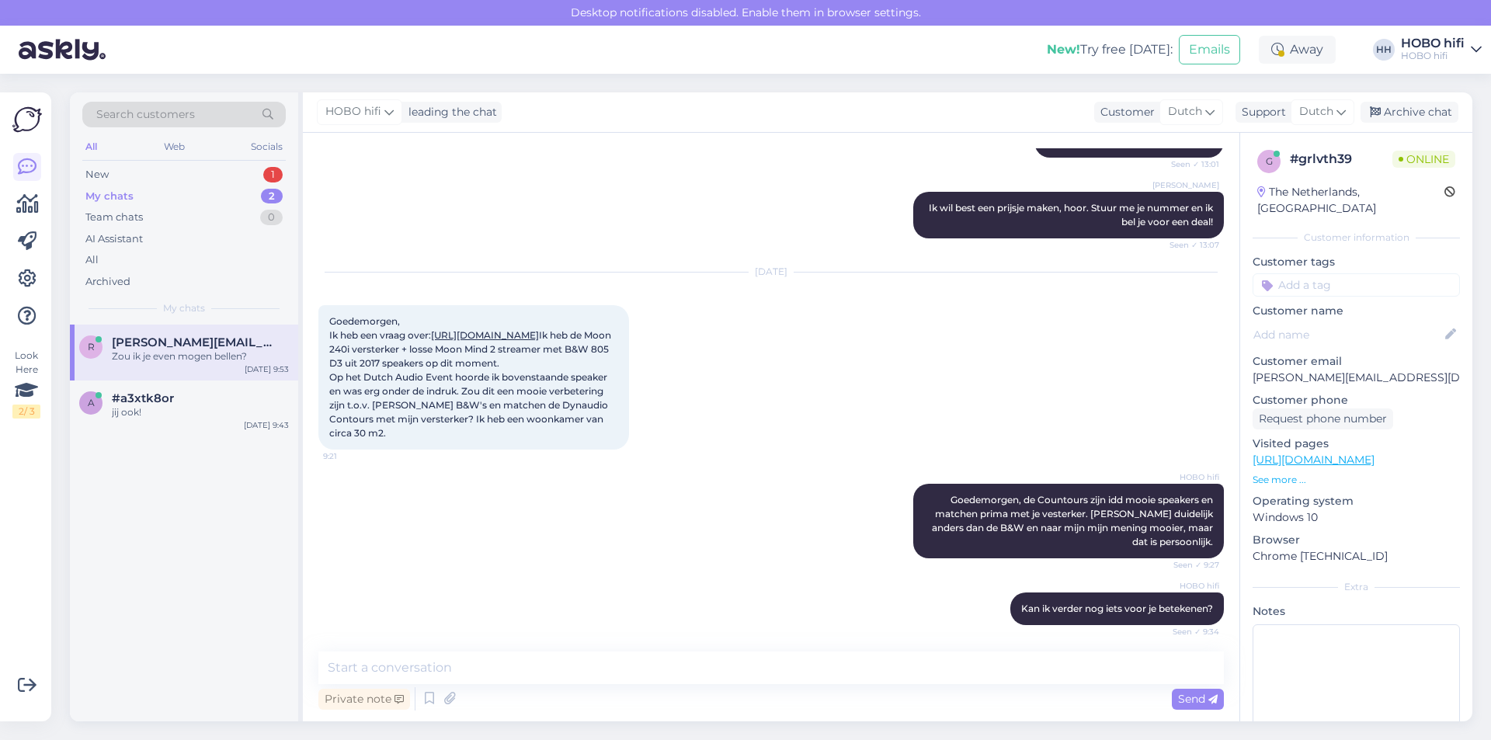
click at [539, 334] on link "[URL][DOMAIN_NAME]" at bounding box center [485, 335] width 108 height 12
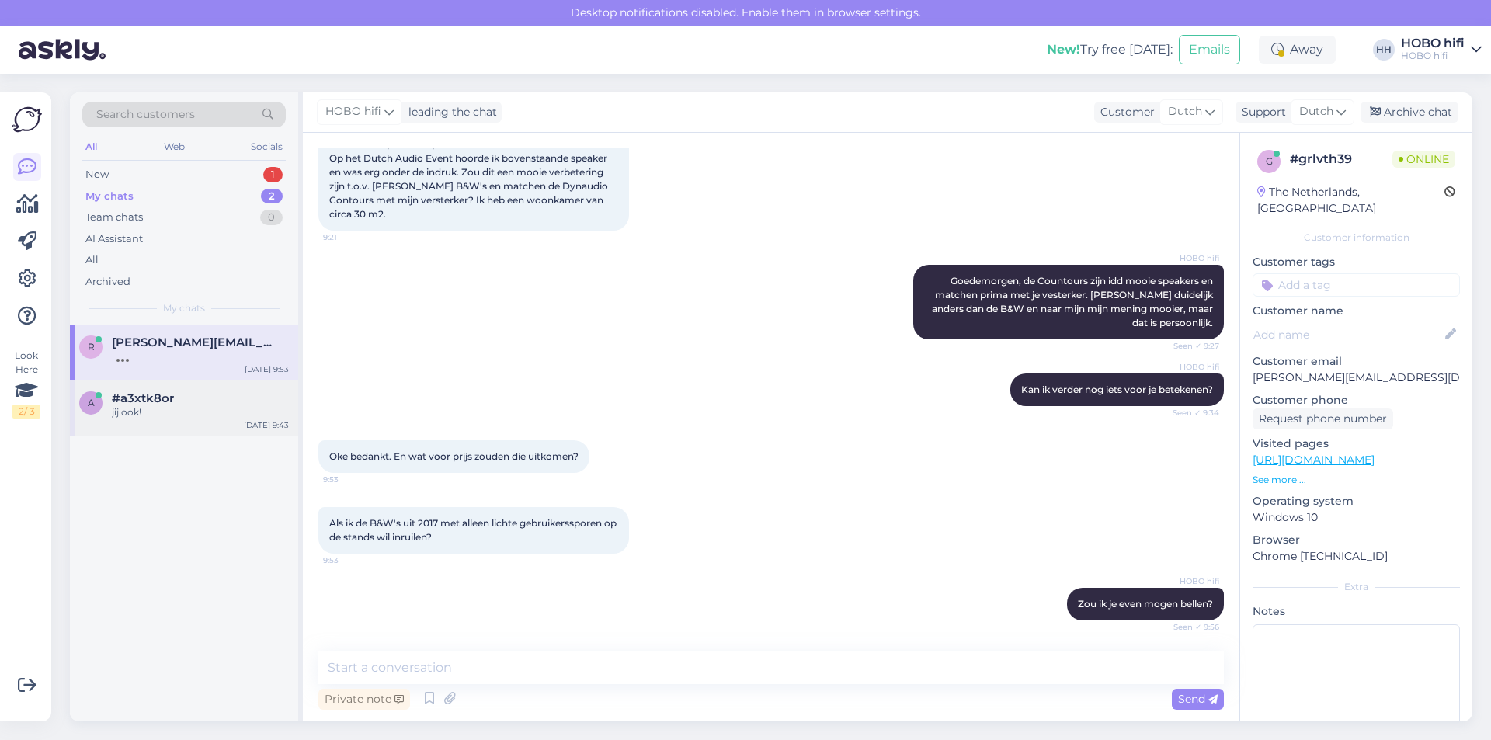
click at [170, 413] on div "jij ook!" at bounding box center [200, 412] width 177 height 14
click at [169, 413] on div "jij ook!" at bounding box center [200, 412] width 177 height 14
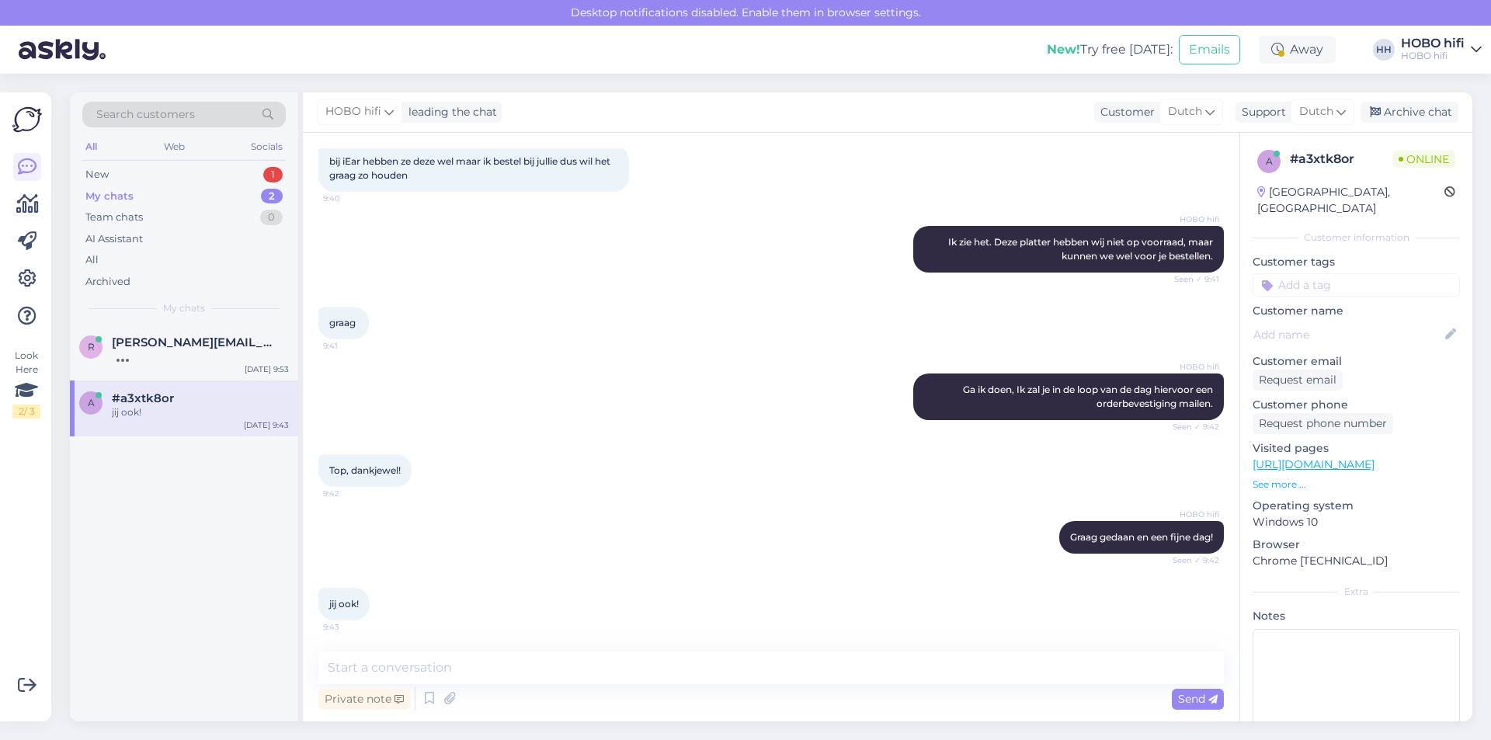
scroll to position [0, 0]
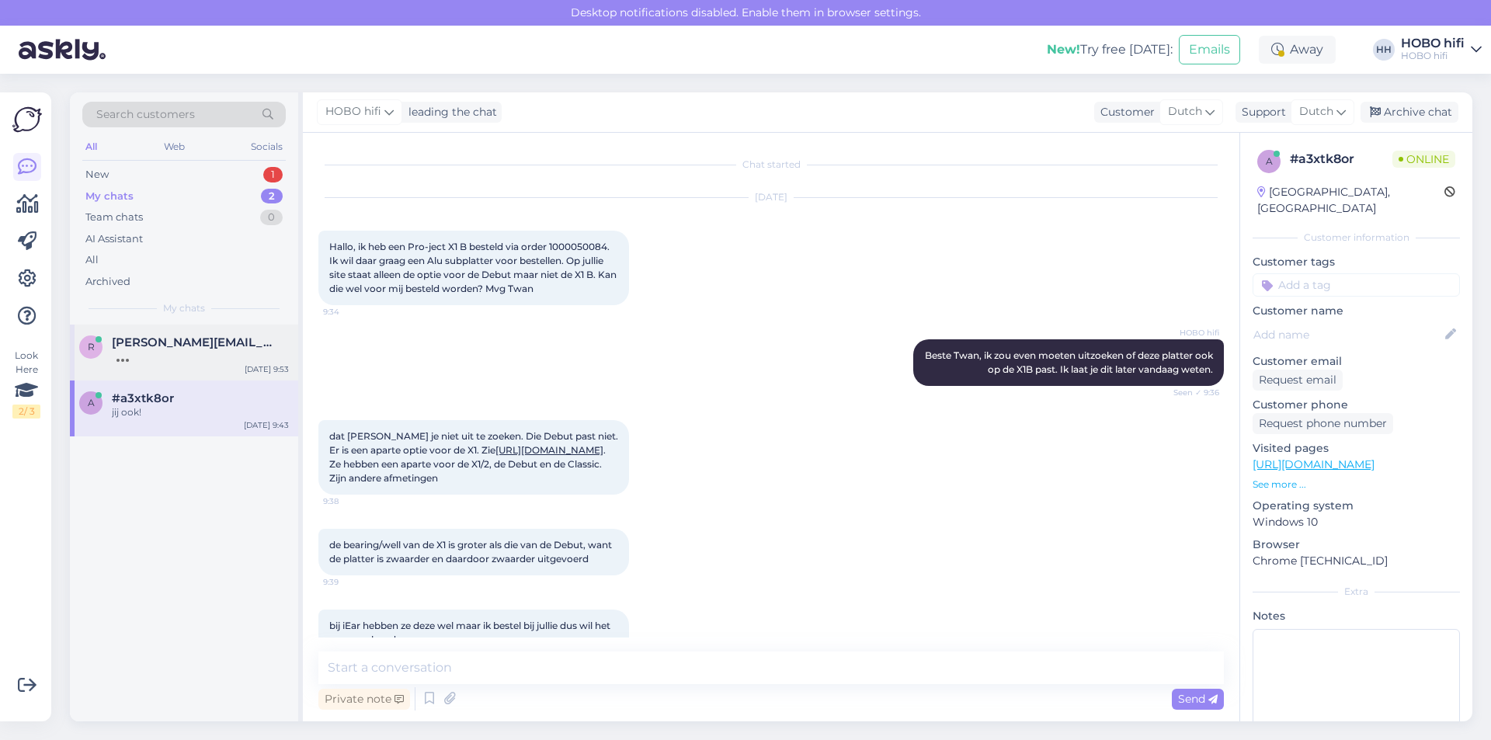
click at [183, 353] on div at bounding box center [200, 356] width 177 height 14
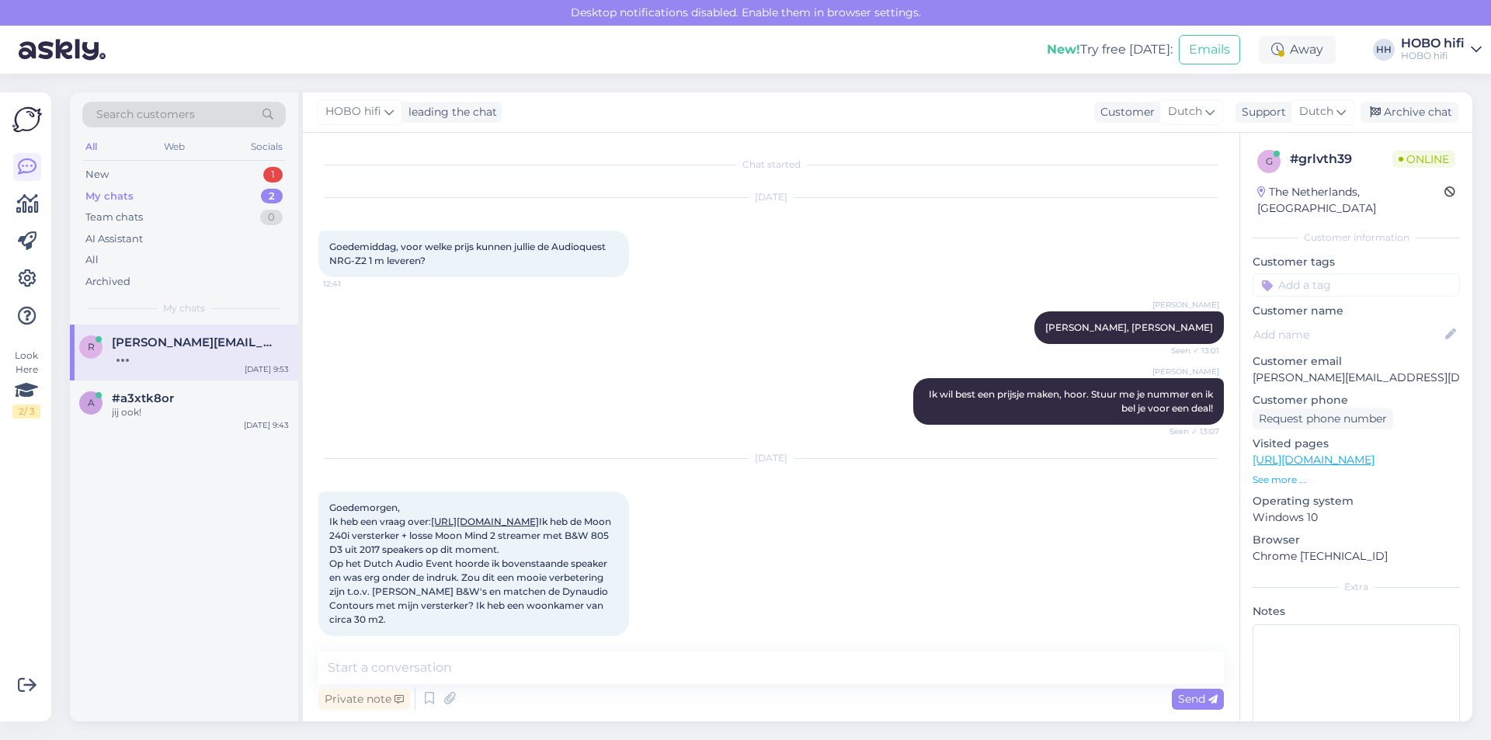
scroll to position [419, 0]
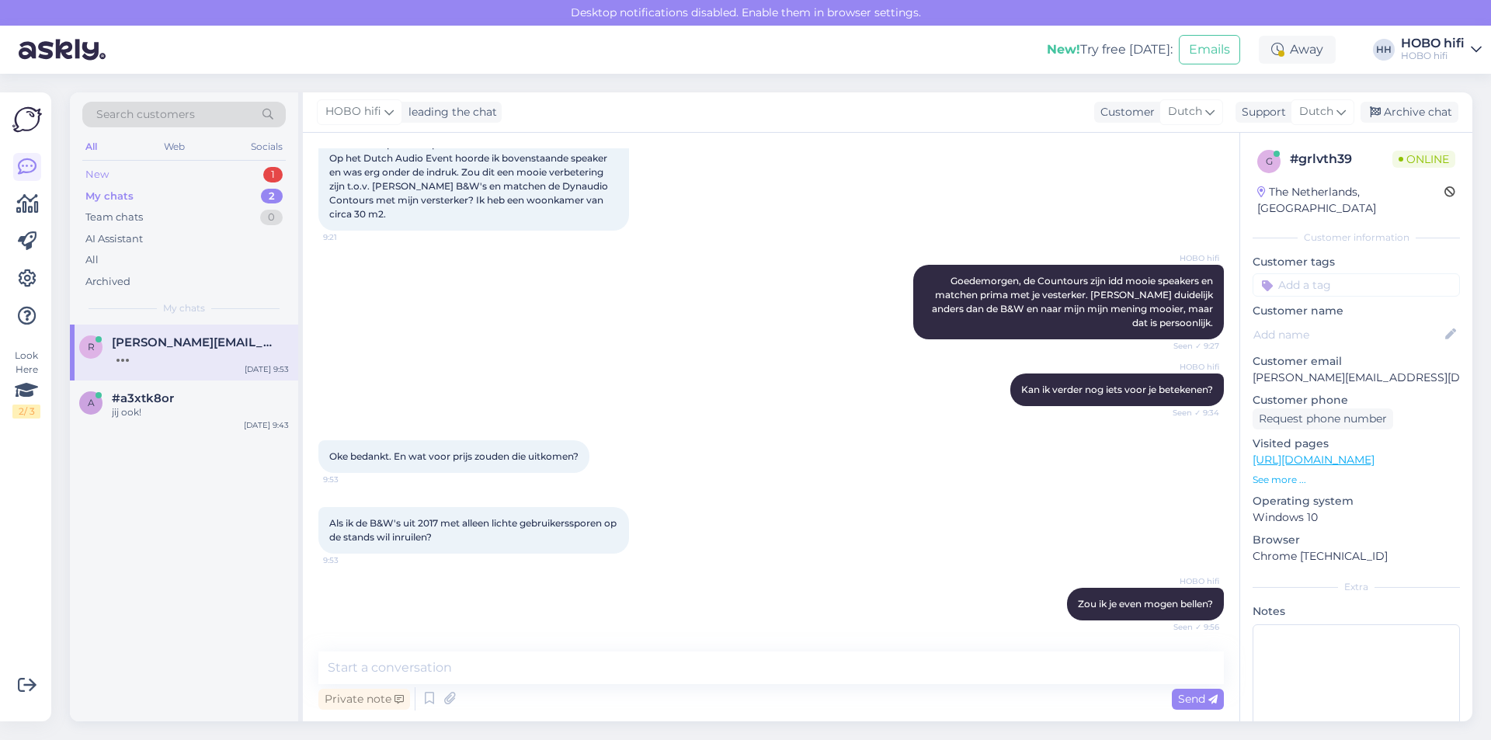
click at [108, 178] on div "New" at bounding box center [96, 175] width 23 height 16
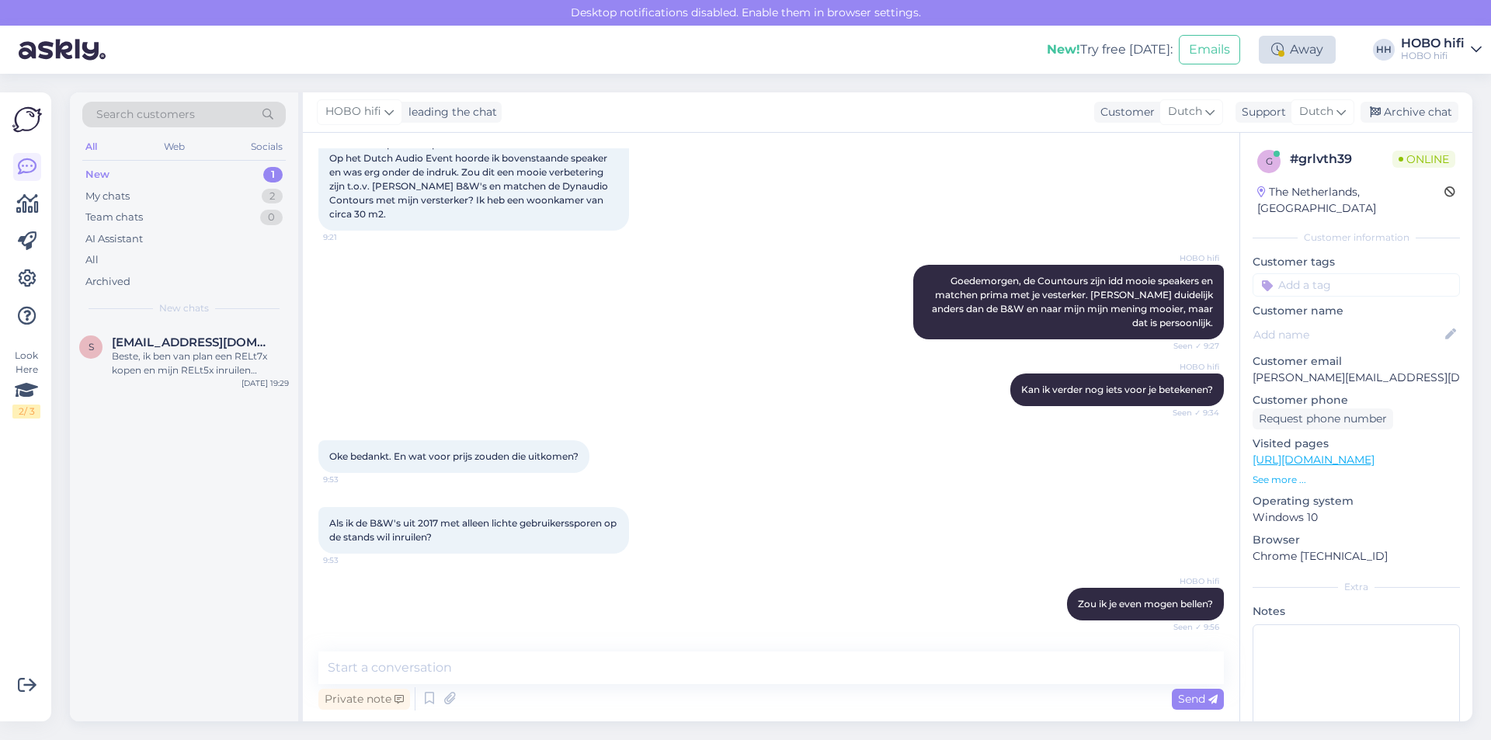
click at [1297, 49] on div "Away" at bounding box center [1297, 50] width 77 height 28
click at [1021, 208] on div "[DATE] Goedemorgen, Ik heb een vraag over: [URL][DOMAIN_NAME] Ik heb de Moon 24…" at bounding box center [770, 141] width 905 height 211
click at [1278, 57] on div "Away" at bounding box center [1297, 50] width 77 height 28
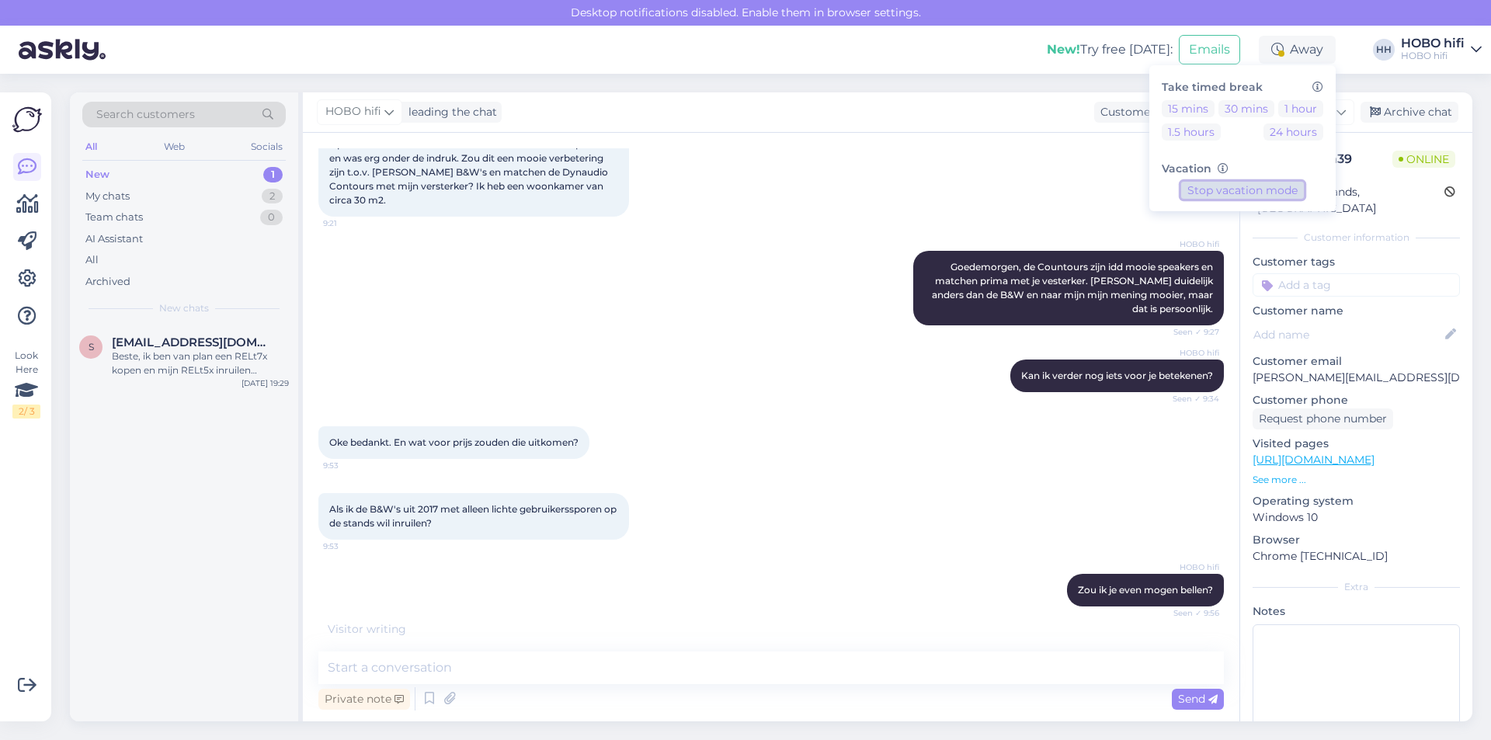
click at [1269, 189] on button "Stop vacation mode" at bounding box center [1242, 190] width 123 height 17
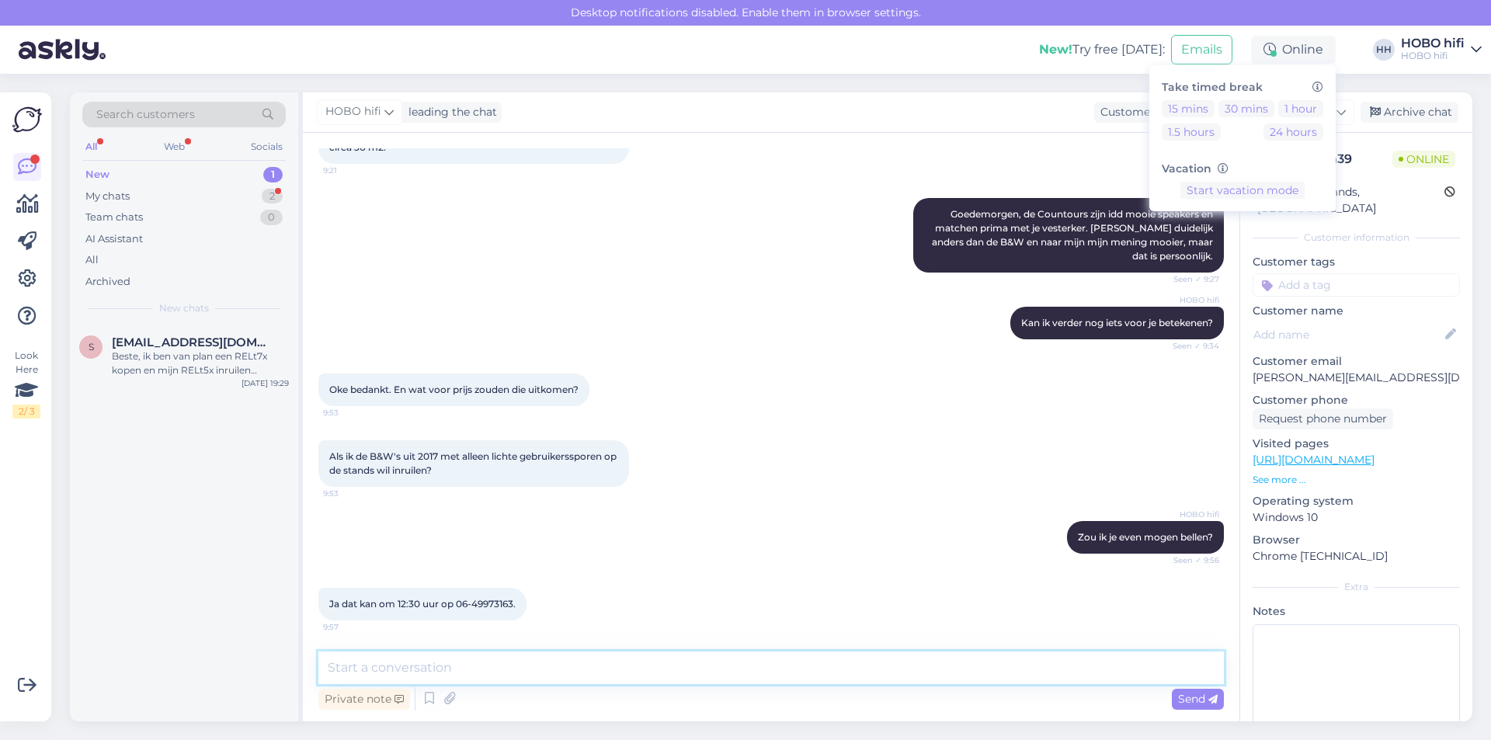
click at [399, 666] on textarea at bounding box center [770, 667] width 905 height 33
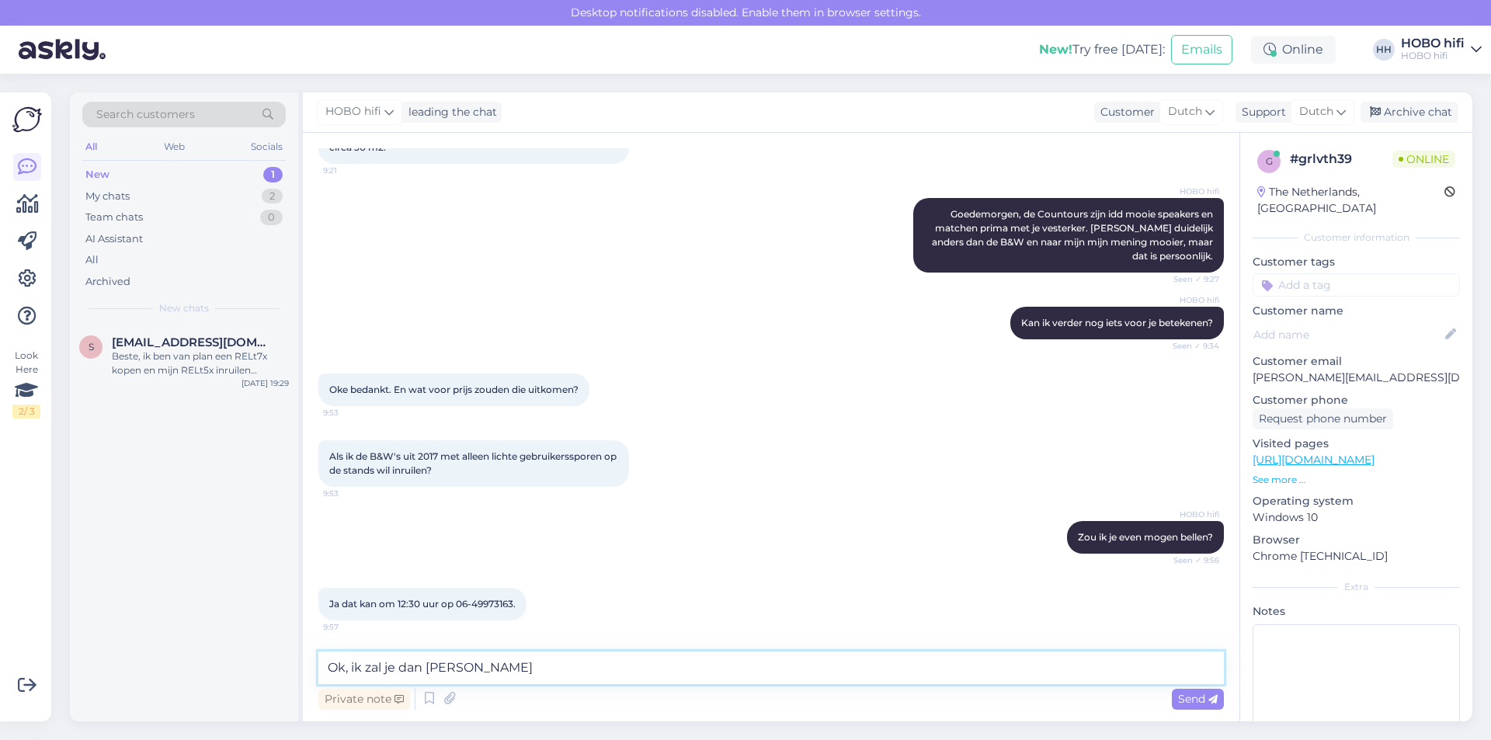
type textarea "Ok, ik zal je dan [PERSON_NAME]."
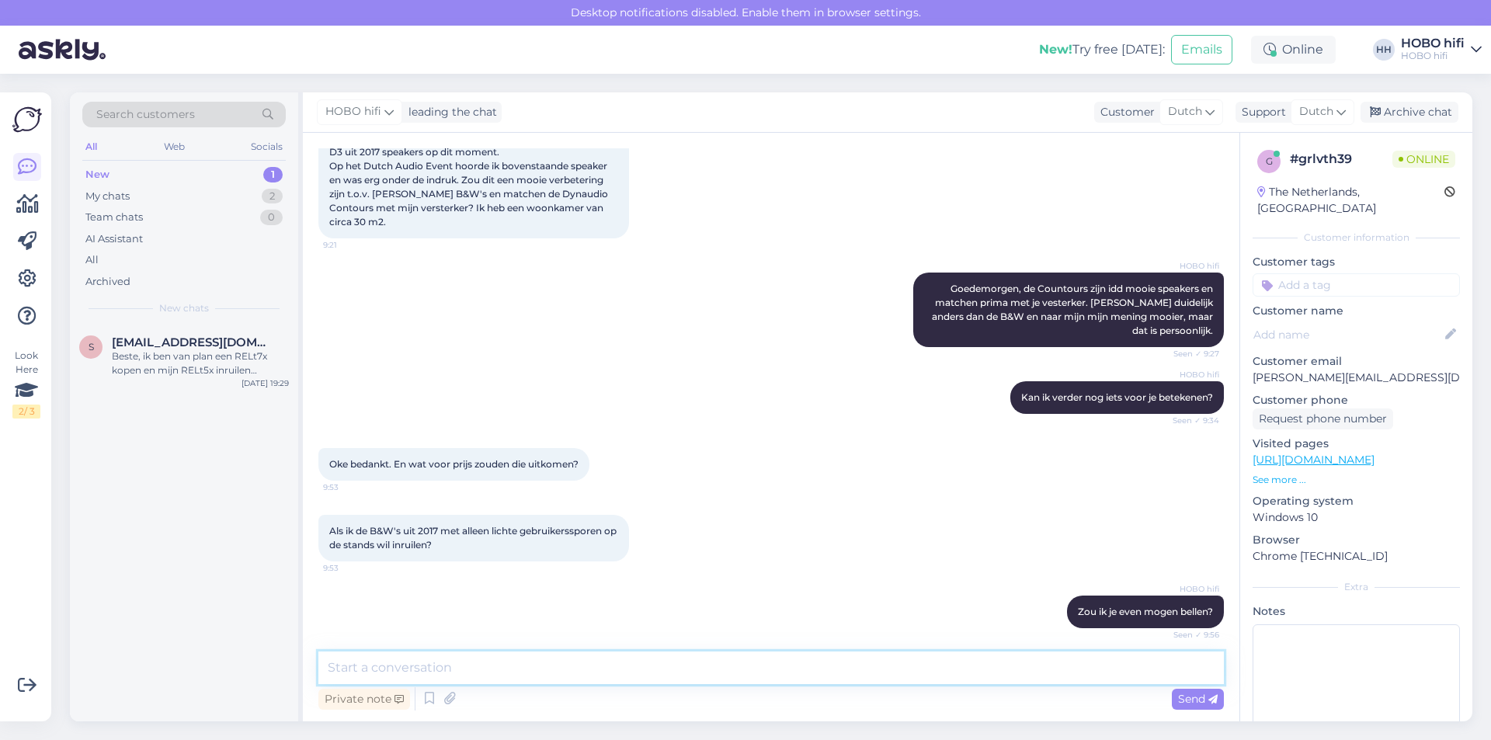
scroll to position [320, 0]
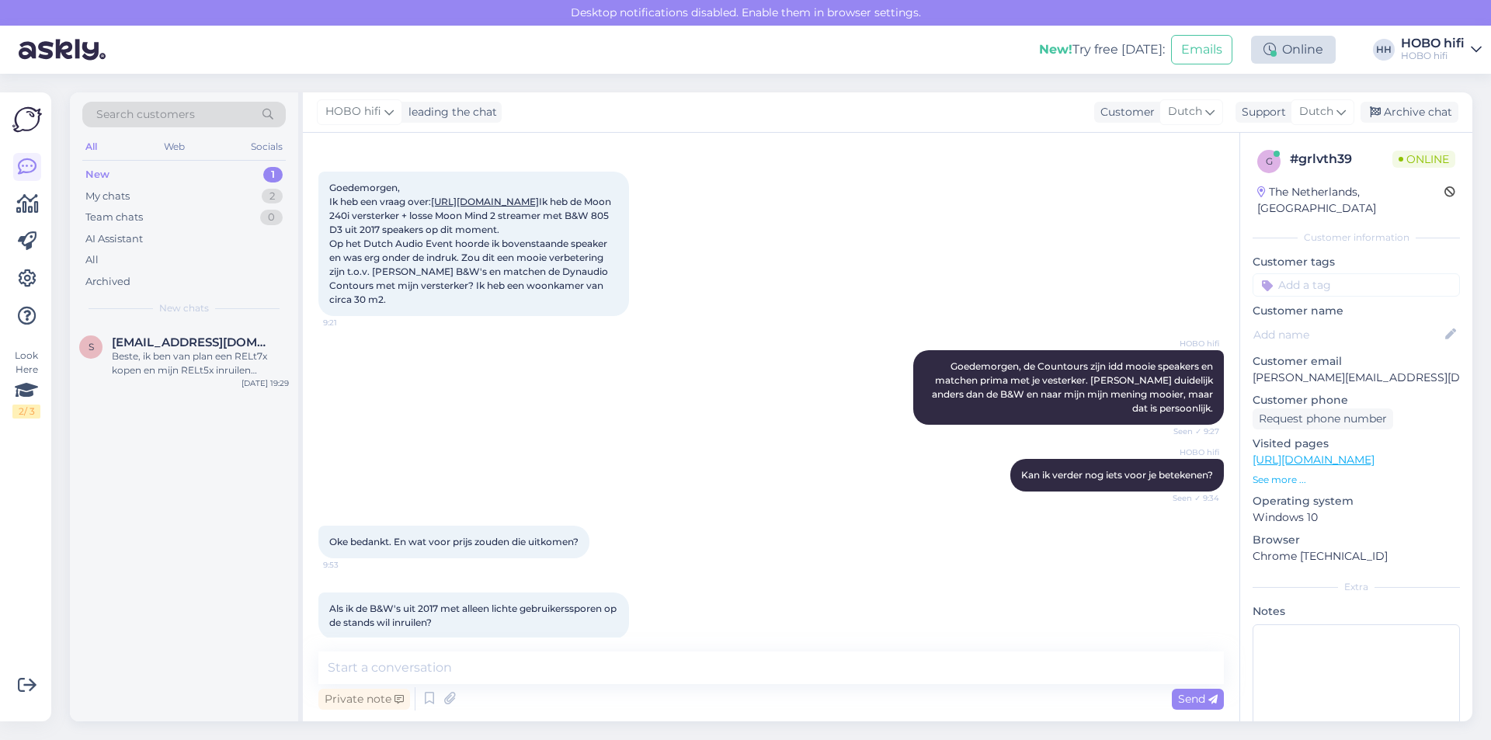
click at [1290, 45] on div "Online" at bounding box center [1293, 50] width 85 height 28
click at [1299, 111] on button "1 hour" at bounding box center [1300, 108] width 45 height 17
